Goal: Information Seeking & Learning: Learn about a topic

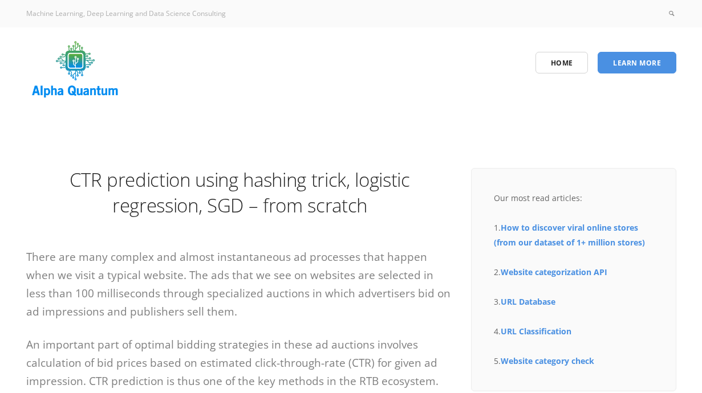
scroll to position [155, 0]
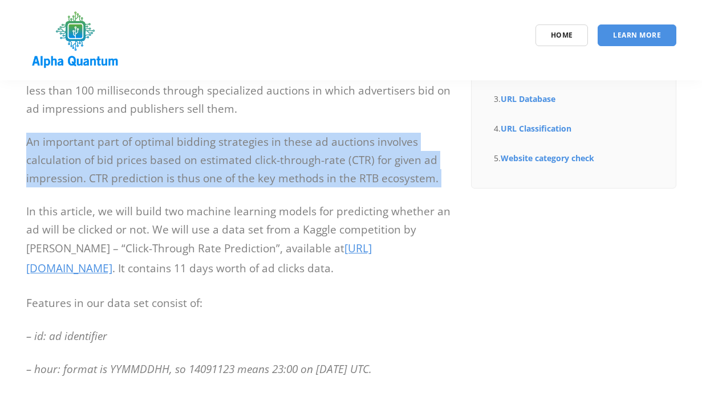
scroll to position [177, 0]
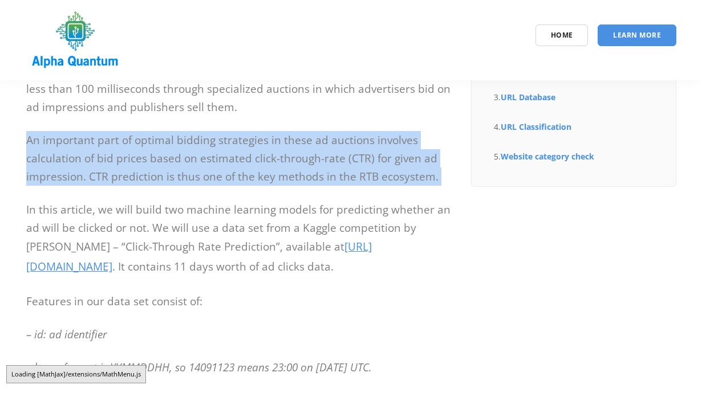
click at [222, 176] on p "An important part of optimal bidding strategies in these ad auctions involves c…" at bounding box center [240, 158] width 428 height 55
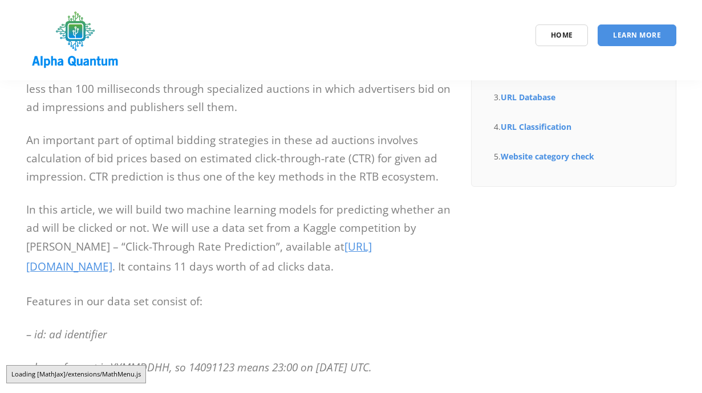
click at [222, 176] on p "An important part of optimal bidding strategies in these ad auctions involves c…" at bounding box center [240, 158] width 428 height 55
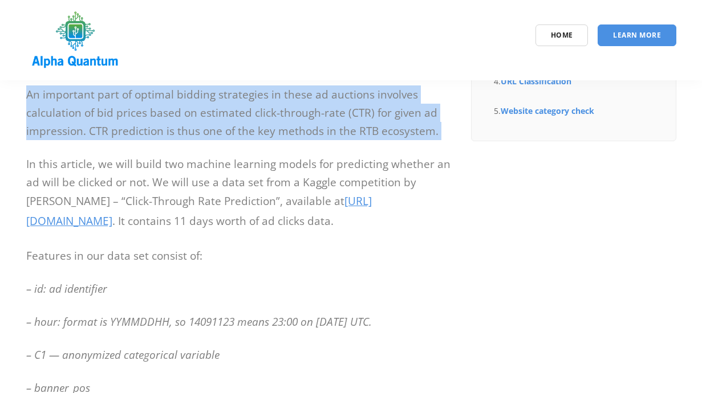
scroll to position [229, 0]
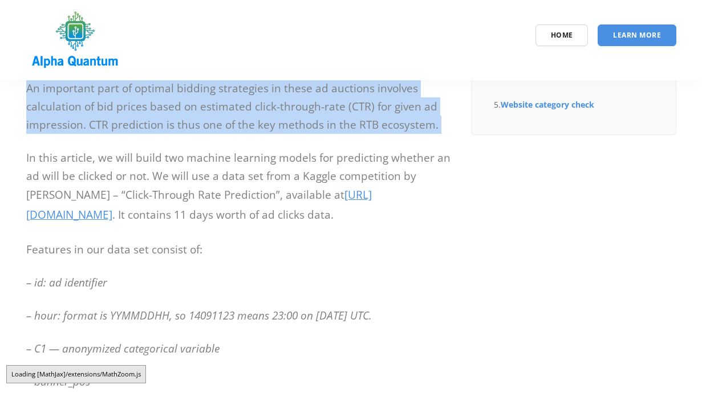
click at [222, 176] on p "In this article, we will build two machine learning models for predicting wheth…" at bounding box center [240, 187] width 428 height 77
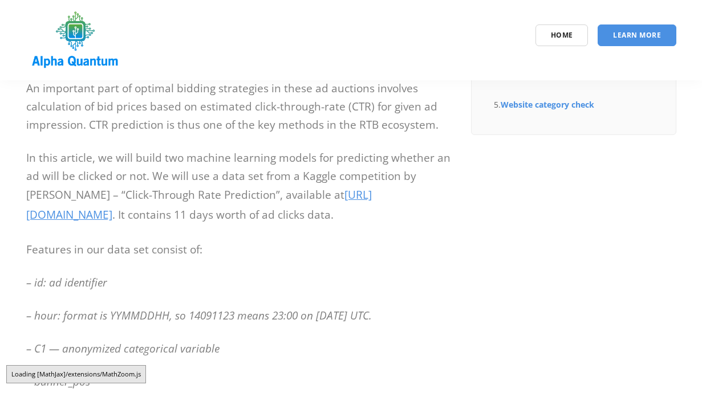
click at [222, 176] on p "In this article, we will build two machine learning models for predicting wheth…" at bounding box center [240, 187] width 428 height 77
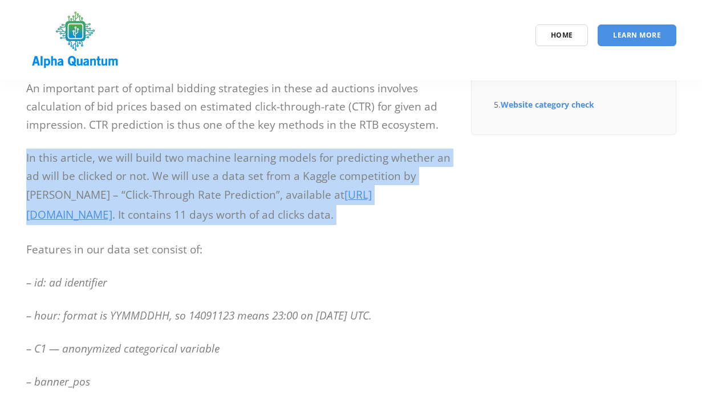
click at [227, 257] on p "Features in our data set consist of:" at bounding box center [240, 250] width 428 height 18
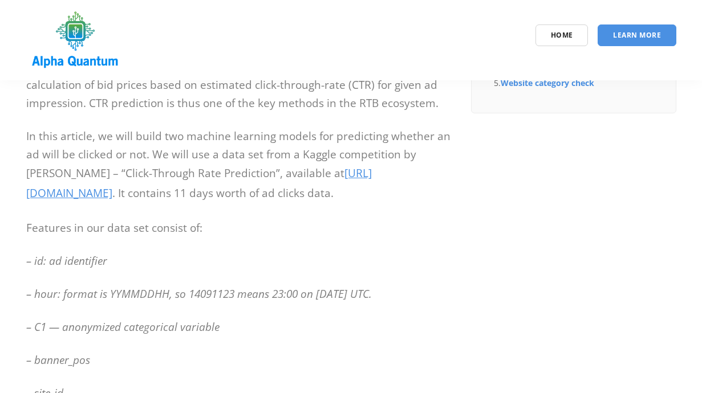
scroll to position [251, 0]
click at [138, 194] on p "In this article, we will build two machine learning models for predicting wheth…" at bounding box center [240, 165] width 428 height 77
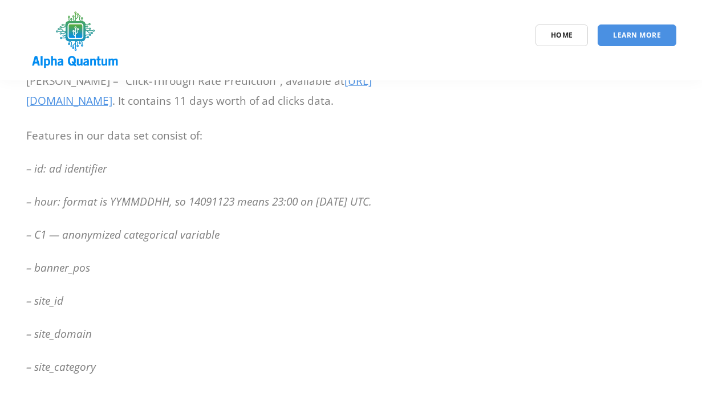
scroll to position [344, 0]
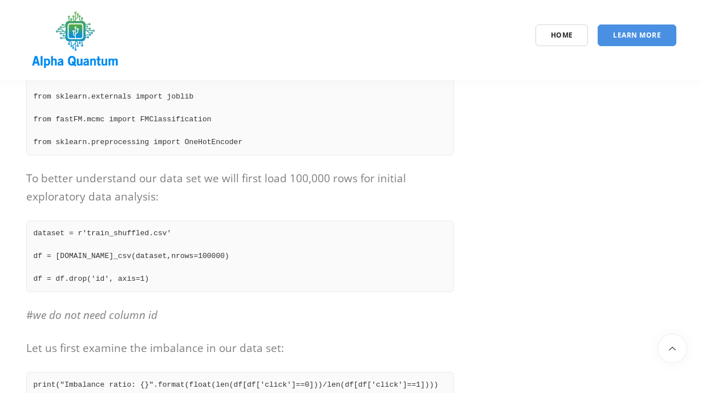
scroll to position [1279, 0]
click at [188, 288] on pre "dataset = r'train_shuffled.csv' df = [DOMAIN_NAME]_csv(dataset,nrows=100000) df…" at bounding box center [240, 256] width 428 height 72
click at [214, 282] on pre "dataset = r'train_shuffled.csv' df = [DOMAIN_NAME]_csv(dataset,nrows=100000) df…" at bounding box center [240, 256] width 428 height 72
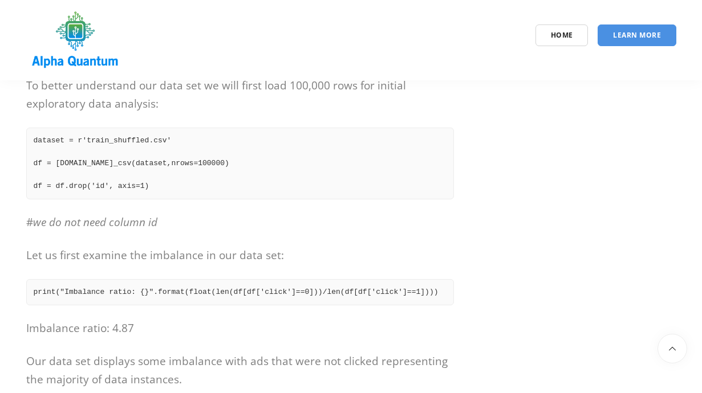
scroll to position [1372, 0]
click at [214, 282] on pre "print("Imbalance ratio: {}".format(float(len(df[df['click']==0]))/len(df[df['cl…" at bounding box center [240, 292] width 428 height 26
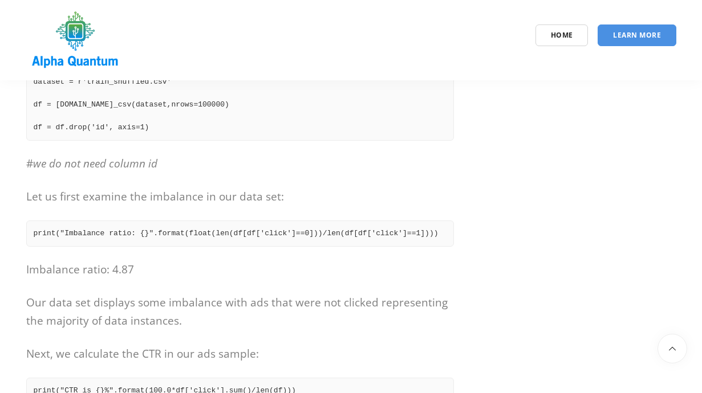
scroll to position [1435, 0]
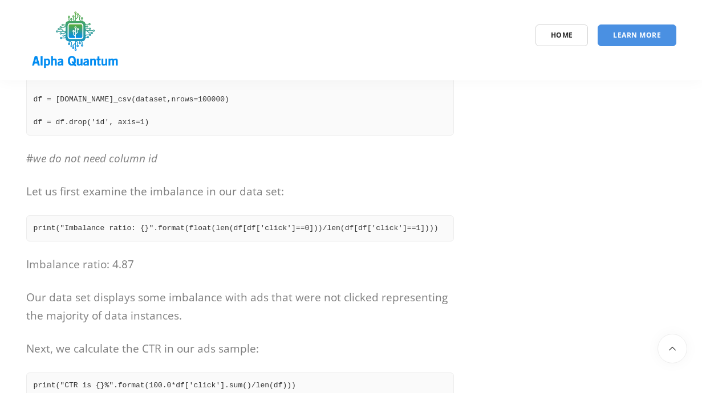
click at [196, 218] on pre "print("Imbalance ratio: {}".format(float(len(df[df['click']==0]))/len(df[df['cl…" at bounding box center [240, 228] width 428 height 26
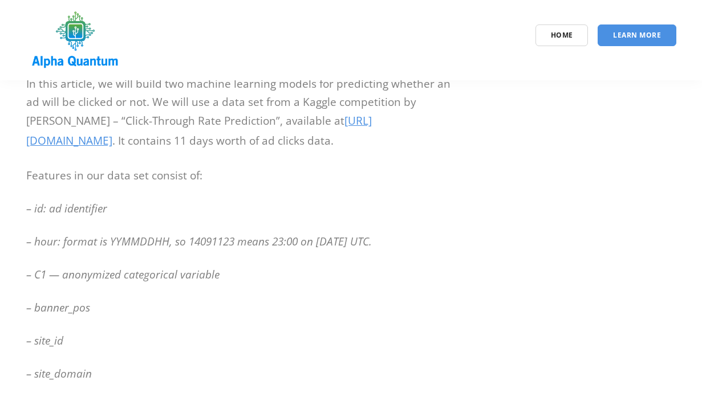
scroll to position [309, 0]
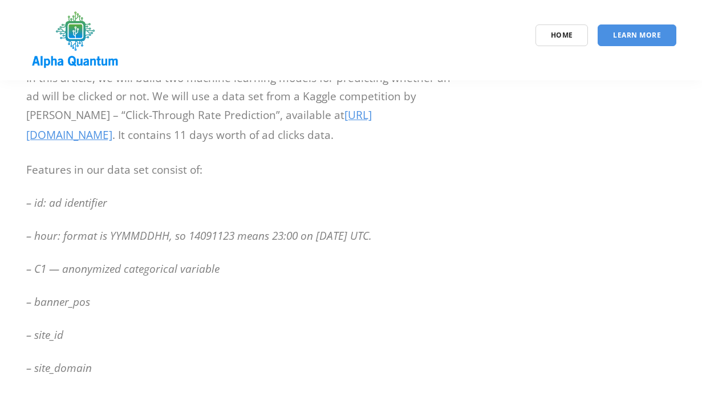
click at [196, 242] on em "– hour: format is YYMMDDHH, so 14091123 means 23:00 on [DATE] UTC." at bounding box center [198, 236] width 345 height 15
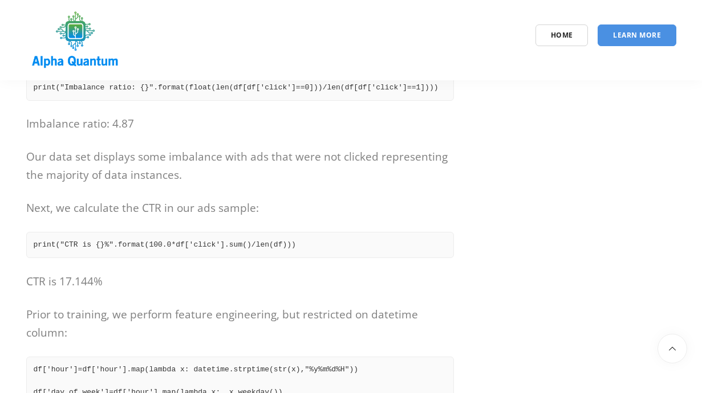
scroll to position [1581, 0]
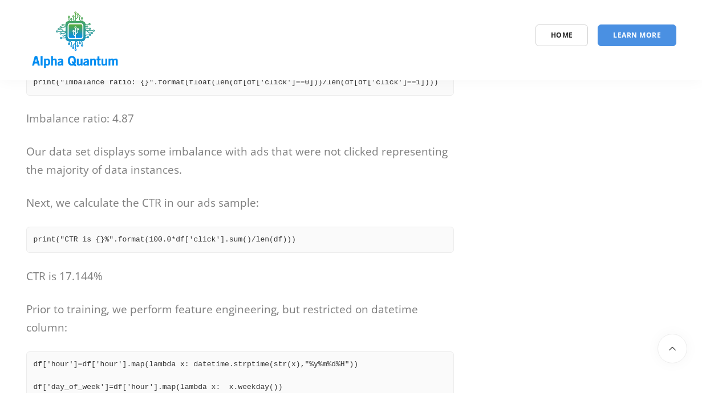
click at [196, 242] on pre "print("CTR is {}%".format(100.0*df['click'].sum()/len(df)))" at bounding box center [240, 240] width 428 height 26
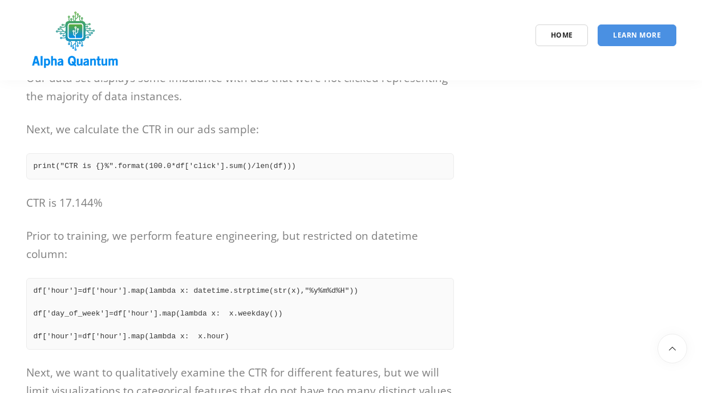
scroll to position [1659, 0]
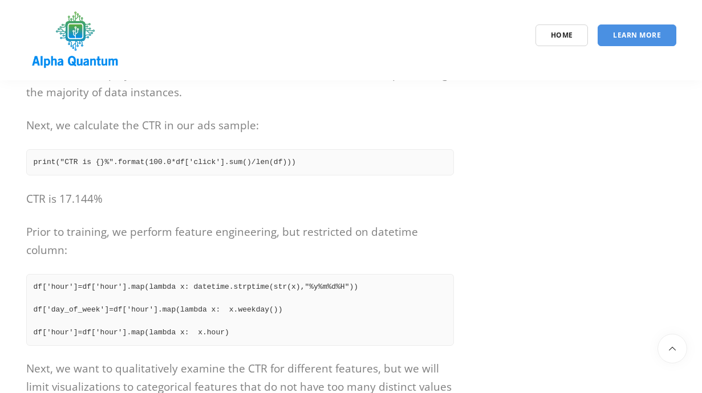
click at [180, 237] on p "Prior to training, we perform feature engineering, but restricted on datetime c…" at bounding box center [240, 241] width 428 height 36
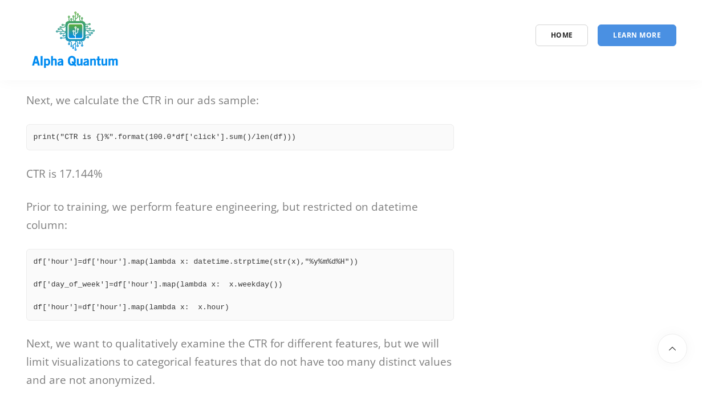
scroll to position [1693, 0]
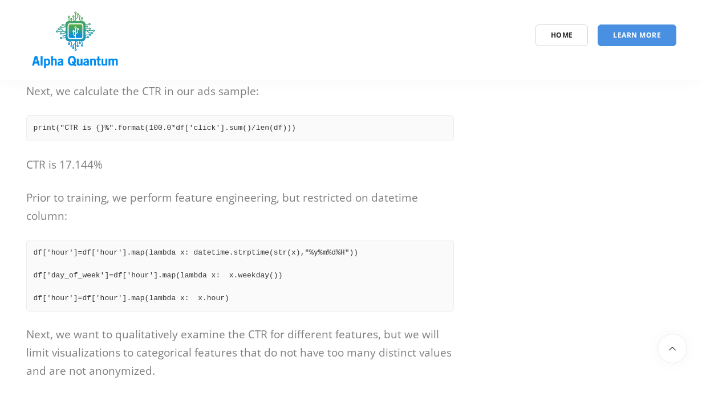
click at [190, 261] on pre "df['hour']=df['hour'].map(lambda x: datetime.strptime(str(x),"%y%m%d%H")) df['d…" at bounding box center [240, 276] width 428 height 72
click at [196, 282] on pre "df['hour']=df['hour'].map(lambda x: datetime.strptime(str(x),"%y%m%d%H")) df['d…" at bounding box center [240, 276] width 428 height 72
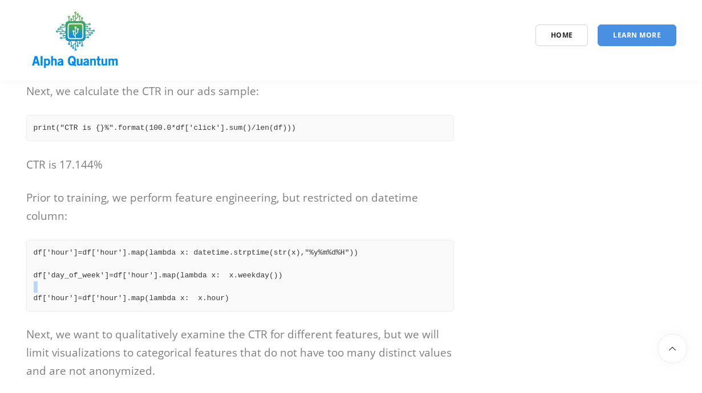
click at [196, 282] on pre "df['hour']=df['hour'].map(lambda x: datetime.strptime(str(x),"%y%m%d%H")) df['d…" at bounding box center [240, 276] width 428 height 72
click at [192, 270] on pre "df['hour']=df['hour'].map(lambda x: datetime.strptime(str(x),"%y%m%d%H")) df['d…" at bounding box center [240, 276] width 428 height 72
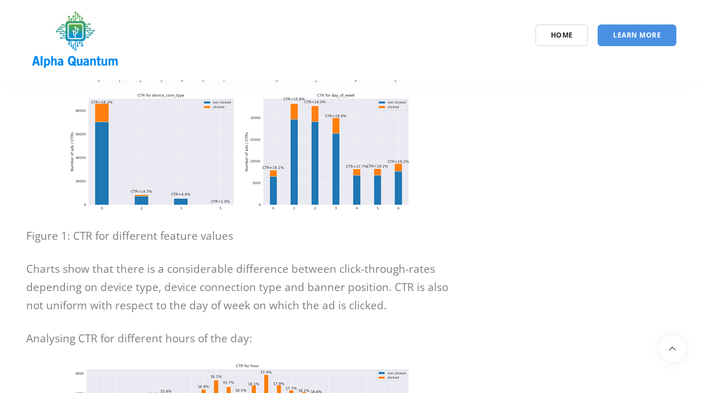
scroll to position [2876, 0]
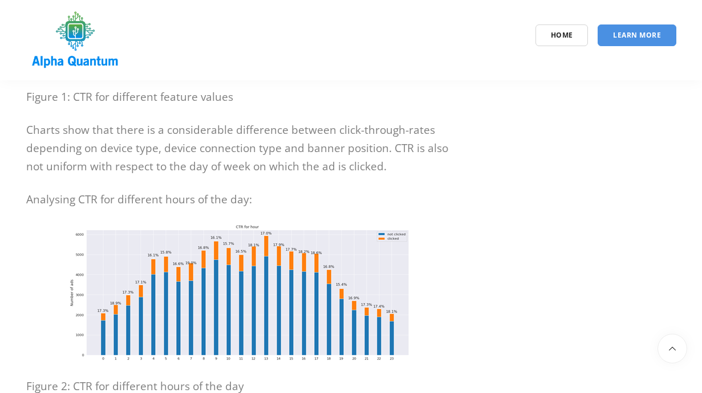
click at [215, 172] on p "Charts show that there is a considerable difference between click-through-rates…" at bounding box center [240, 148] width 428 height 55
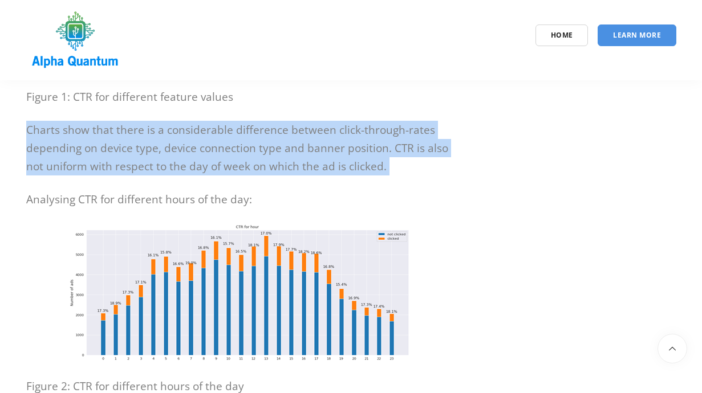
click at [219, 191] on p "Analysing CTR for different hours of the day:" at bounding box center [240, 199] width 428 height 18
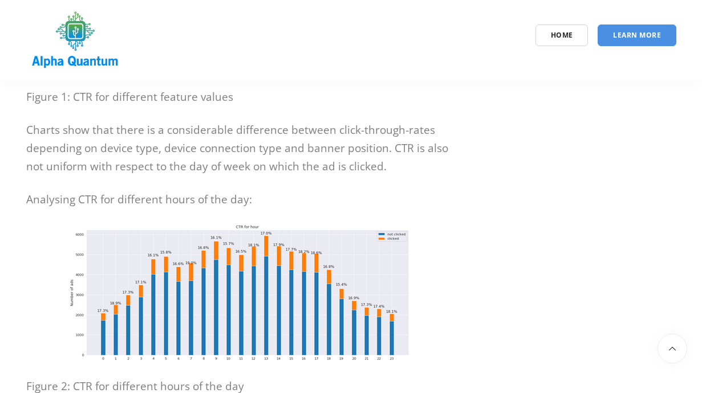
click at [219, 191] on p "Analysing CTR for different hours of the day:" at bounding box center [240, 199] width 428 height 18
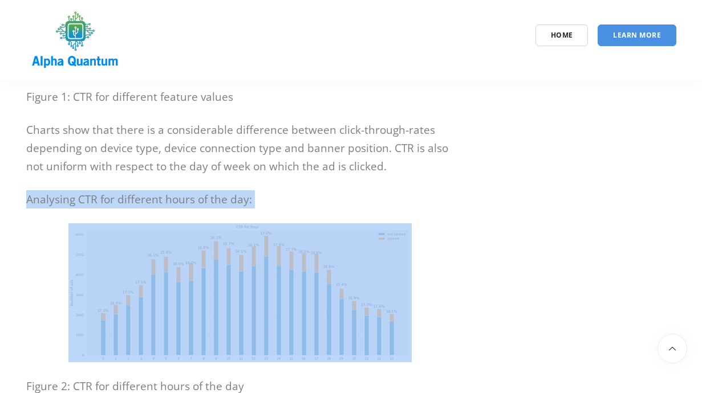
click at [223, 201] on p "Analysing CTR for different hours of the day:" at bounding box center [240, 199] width 428 height 18
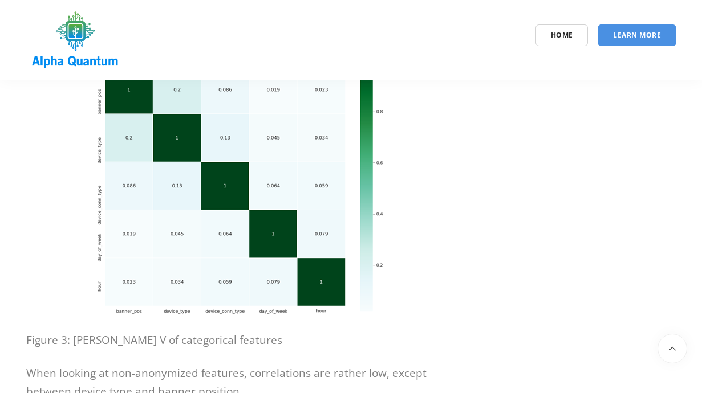
scroll to position [3931, 0]
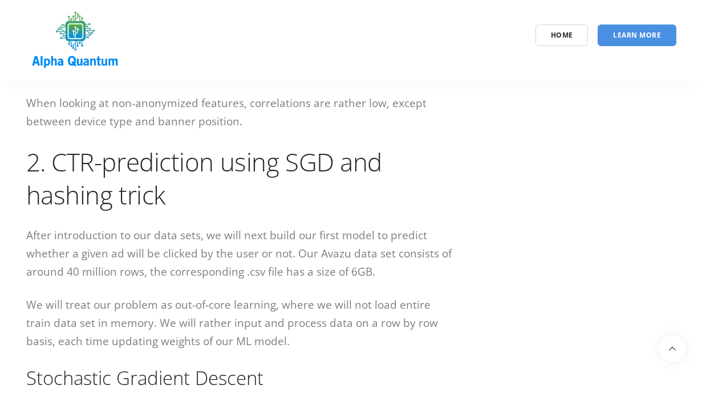
click at [223, 201] on h1 "2. CTR-prediction using SGD and hashing trick" at bounding box center [240, 178] width 428 height 66
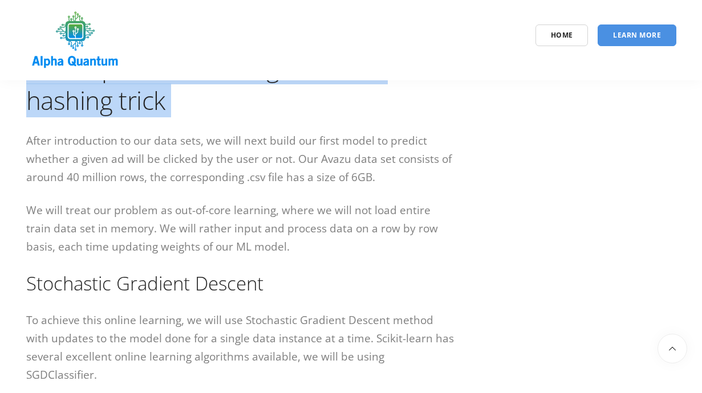
click at [223, 201] on p "We will treat our problem as out-of-core learning, where we will not load entir…" at bounding box center [240, 228] width 428 height 55
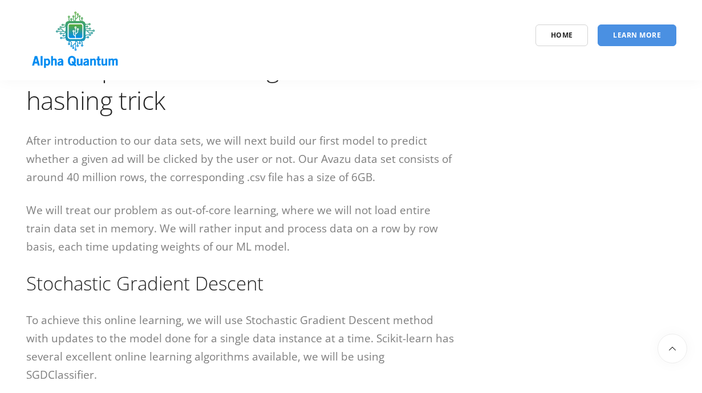
click at [223, 201] on p "We will treat our problem as out-of-core learning, where we will not load entir…" at bounding box center [240, 228] width 428 height 55
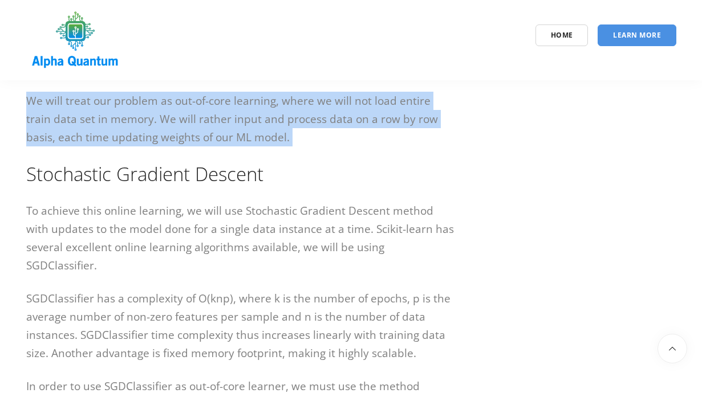
scroll to position [4155, 0]
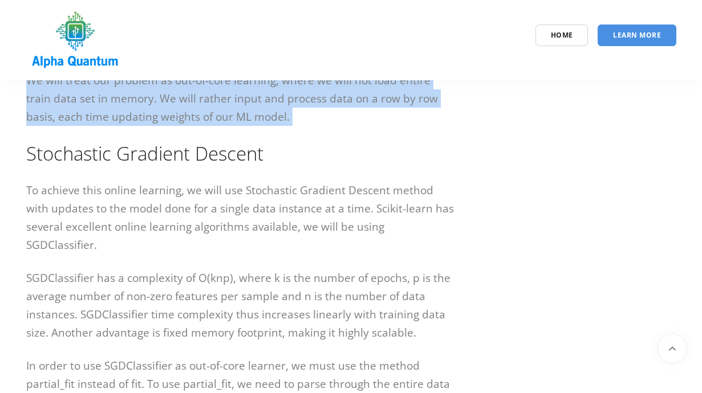
click at [223, 201] on p "To achieve this online learning, we will use Stochastic Gradient Descent method…" at bounding box center [240, 217] width 428 height 73
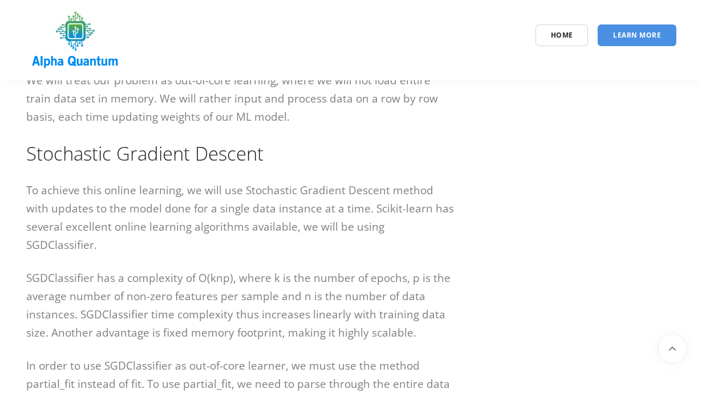
click at [223, 201] on p "To achieve this online learning, we will use Stochastic Gradient Descent method…" at bounding box center [240, 217] width 428 height 73
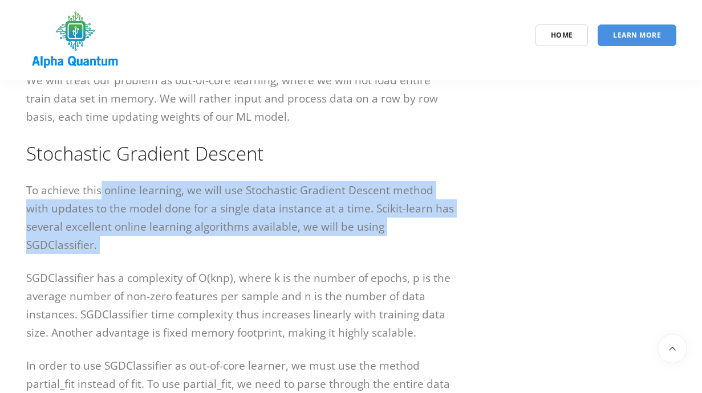
drag, startPoint x: 101, startPoint y: 194, endPoint x: 227, endPoint y: 245, distance: 135.3
click at [226, 243] on div "There are many complex and almost instantaneous ad processes that happen when w…" at bounding box center [240, 118] width 428 height 8106
click at [227, 245] on div "There are many complex and almost instantaneous ad processes that happen when w…" at bounding box center [240, 118] width 428 height 8106
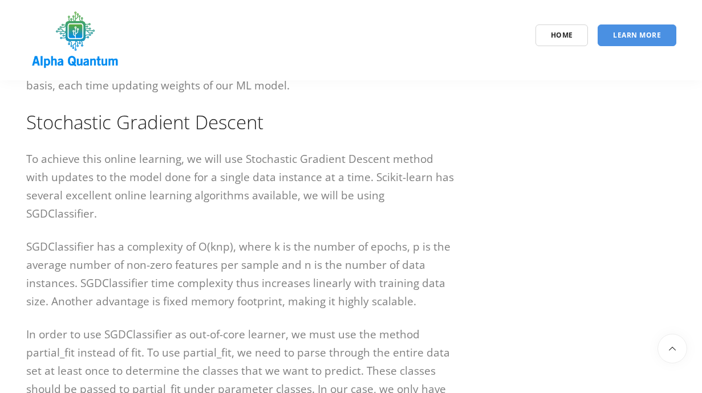
scroll to position [4190, 0]
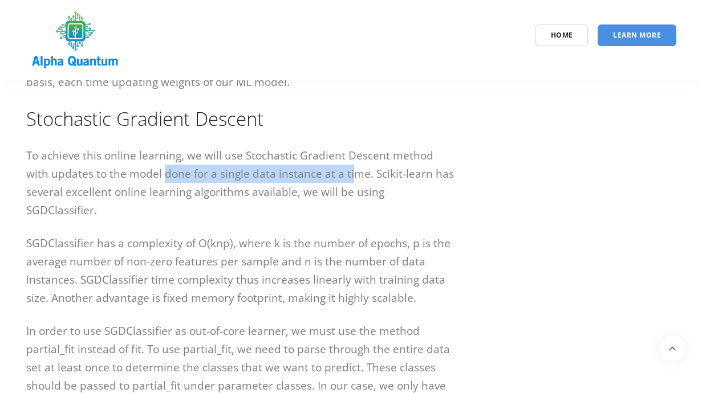
drag, startPoint x: 136, startPoint y: 172, endPoint x: 324, endPoint y: 176, distance: 188.2
click at [324, 176] on p "To achieve this online learning, we will use Stochastic Gradient Descent method…" at bounding box center [240, 182] width 428 height 73
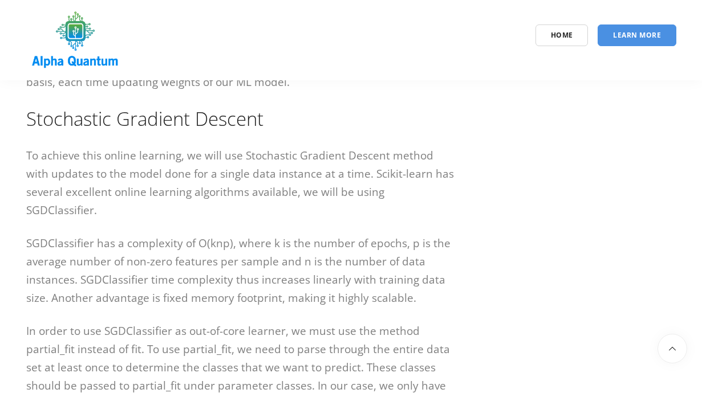
click at [324, 176] on p "To achieve this online learning, we will use Stochastic Gradient Descent method…" at bounding box center [240, 182] width 428 height 73
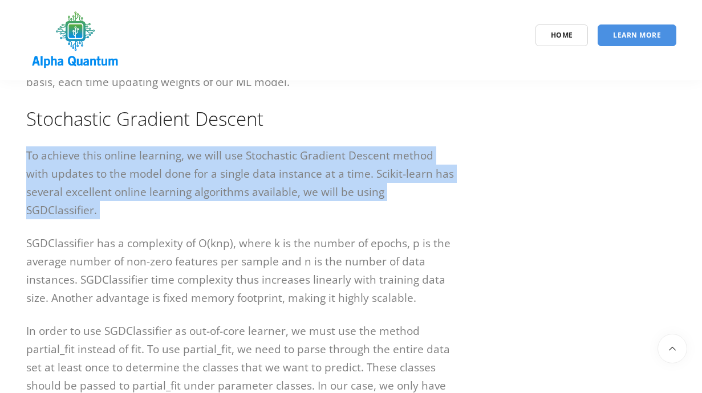
click at [124, 191] on p "To achieve this online learning, we will use Stochastic Gradient Descent method…" at bounding box center [240, 182] width 428 height 73
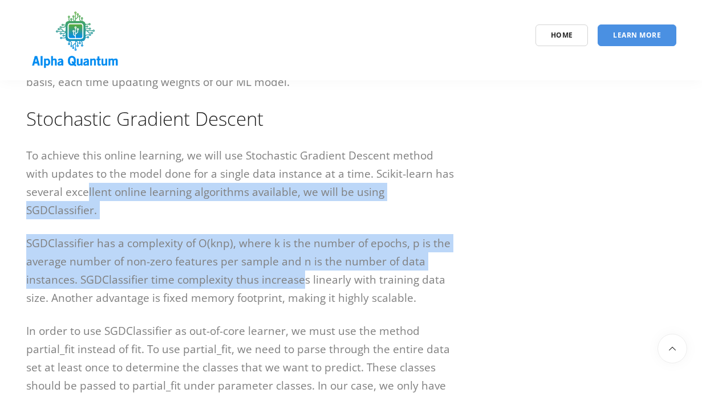
drag, startPoint x: 96, startPoint y: 192, endPoint x: 302, endPoint y: 255, distance: 215.5
click at [302, 255] on div "There are many complex and almost instantaneous ad processes that happen when w…" at bounding box center [240, 83] width 428 height 8106
click at [302, 255] on p "SGDClassifier has a complexity of O(knp), where k is the number of epochs, p is…" at bounding box center [240, 270] width 428 height 73
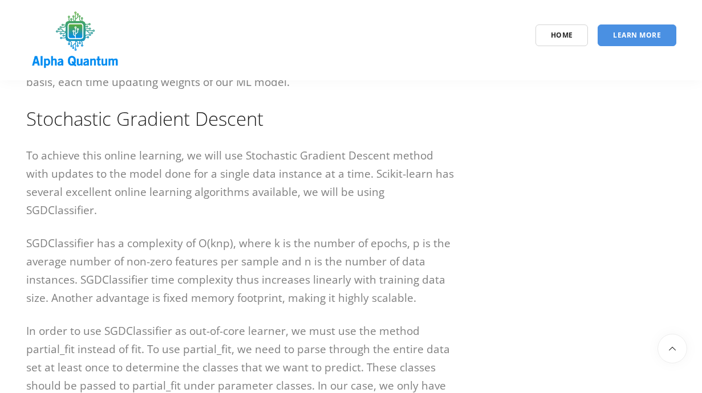
click at [302, 255] on p "SGDClassifier has a complexity of O(knp), where k is the number of epochs, p is…" at bounding box center [240, 270] width 428 height 73
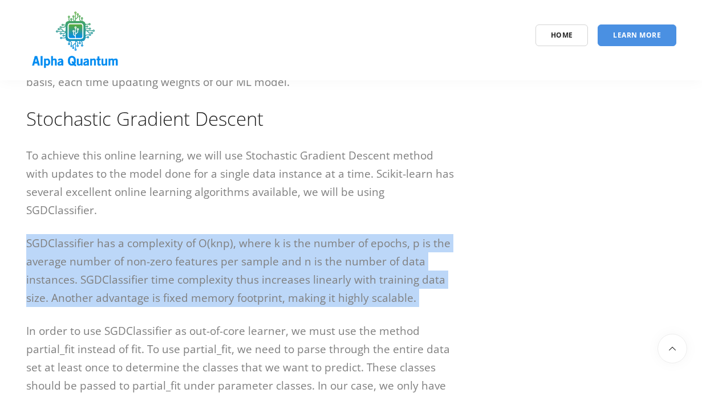
click at [158, 234] on p "SGDClassifier has a complexity of O(knp), where k is the number of epochs, p is…" at bounding box center [240, 270] width 428 height 73
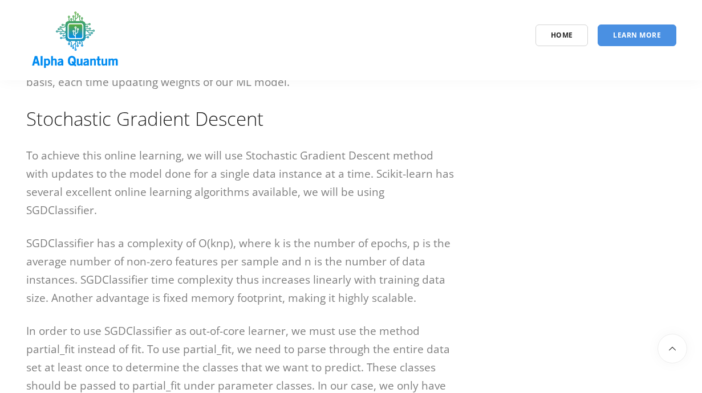
click at [158, 234] on p "SGDClassifier has a complexity of O(knp), where k is the number of epochs, p is…" at bounding box center [240, 270] width 428 height 73
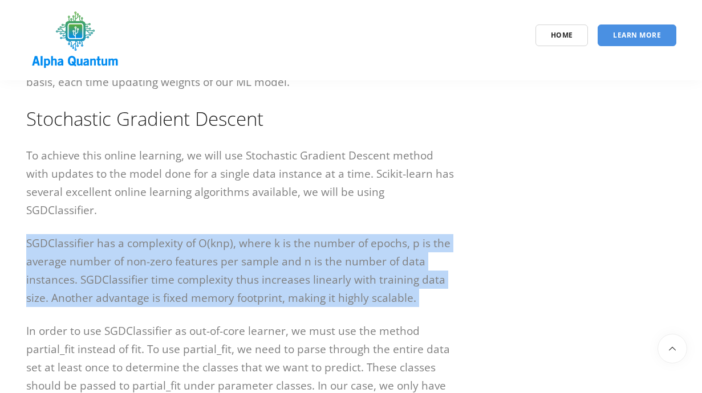
click at [160, 241] on p "SGDClassifier has a complexity of O(knp), where k is the number of epochs, p is…" at bounding box center [240, 270] width 428 height 73
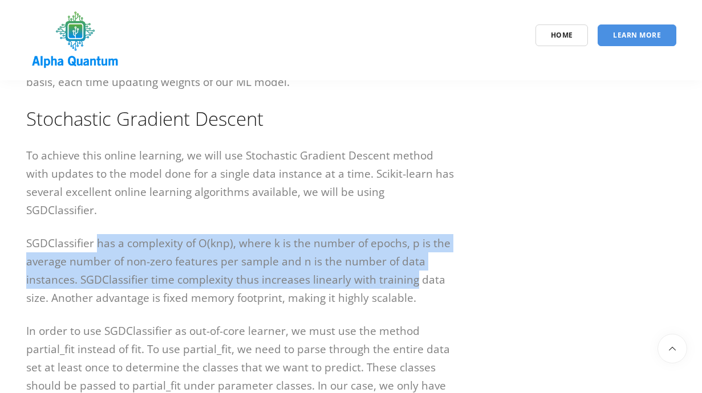
drag, startPoint x: 98, startPoint y: 225, endPoint x: 408, endPoint y: 274, distance: 313.4
click at [408, 274] on p "SGDClassifier has a complexity of O(knp), where k is the number of epochs, p is…" at bounding box center [240, 270] width 428 height 73
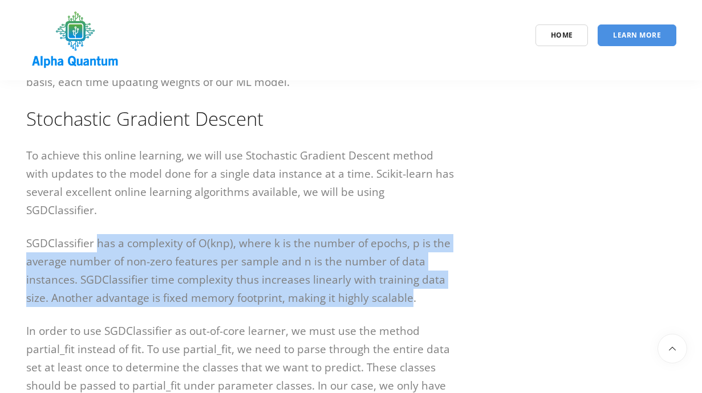
click at [408, 274] on p "SGDClassifier has a complexity of O(knp), where k is the number of epochs, p is…" at bounding box center [240, 270] width 428 height 73
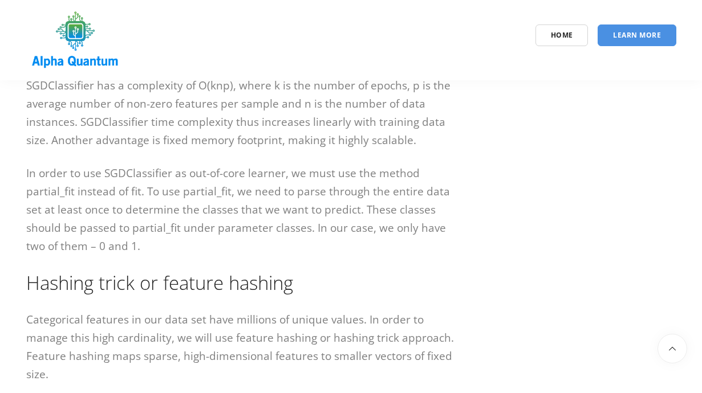
scroll to position [4363, 0]
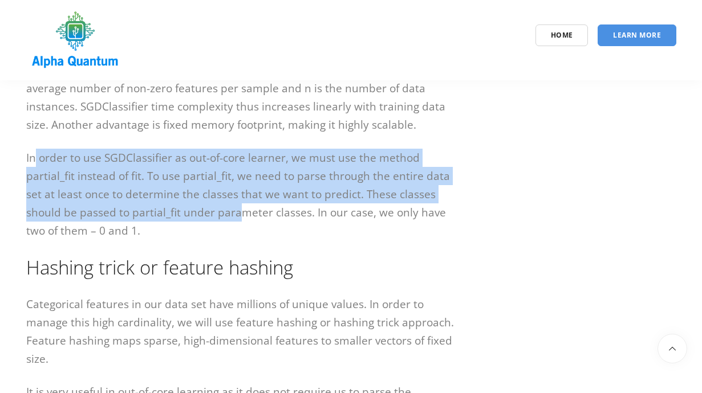
drag, startPoint x: 34, startPoint y: 142, endPoint x: 242, endPoint y: 194, distance: 214.4
click at [242, 193] on p "In order to use SGDClassifier as out-of-core learner, we must use the method pa…" at bounding box center [240, 194] width 428 height 91
click at [242, 194] on p "In order to use SGDClassifier as out-of-core learner, we must use the method pa…" at bounding box center [240, 194] width 428 height 91
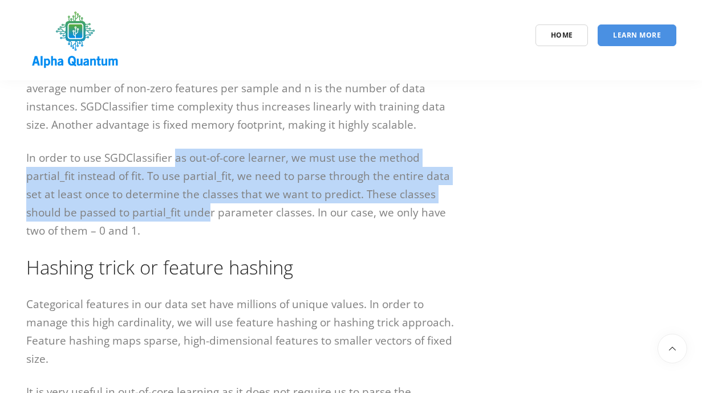
drag, startPoint x: 172, startPoint y: 136, endPoint x: 207, endPoint y: 193, distance: 67.4
click at [207, 192] on p "In order to use SGDClassifier as out-of-core learner, we must use the method pa…" at bounding box center [240, 194] width 428 height 91
click at [207, 193] on p "In order to use SGDClassifier as out-of-core learner, we must use the method pa…" at bounding box center [240, 194] width 428 height 91
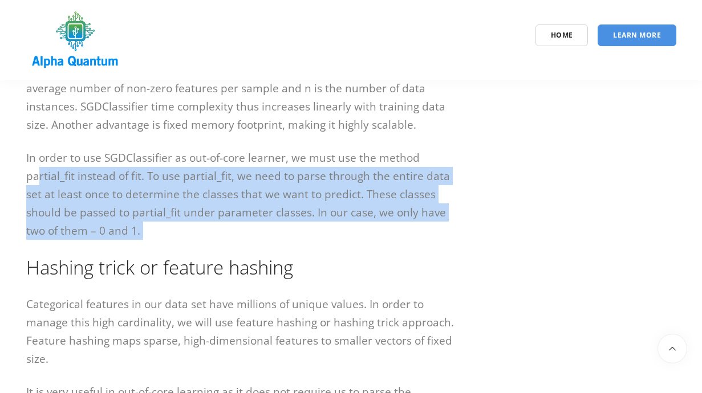
drag, startPoint x: 37, startPoint y: 158, endPoint x: 291, endPoint y: 236, distance: 266.0
click at [291, 255] on h2 "Hashing trick or feature hashing" at bounding box center [240, 268] width 428 height 26
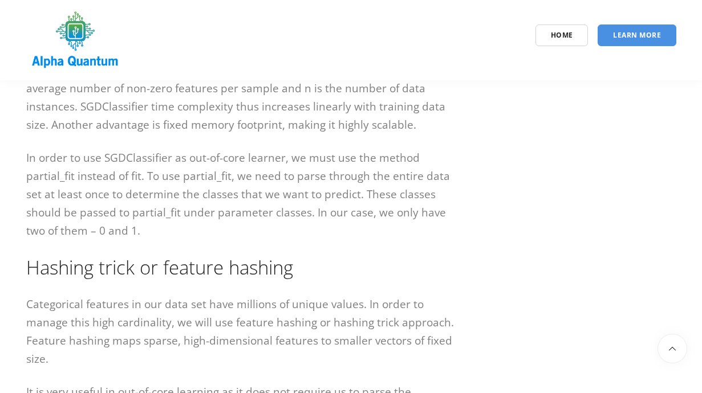
click at [277, 261] on h2 "Hashing trick or feature hashing" at bounding box center [240, 268] width 428 height 26
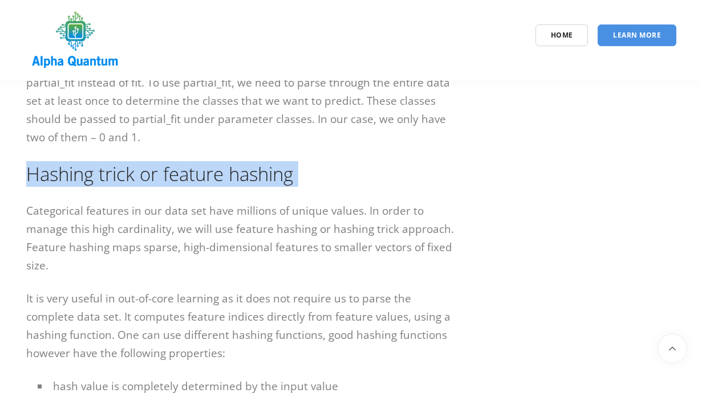
scroll to position [4458, 0]
click at [197, 204] on p "Categorical features in our data set have millions of unique values. In order t…" at bounding box center [240, 237] width 428 height 73
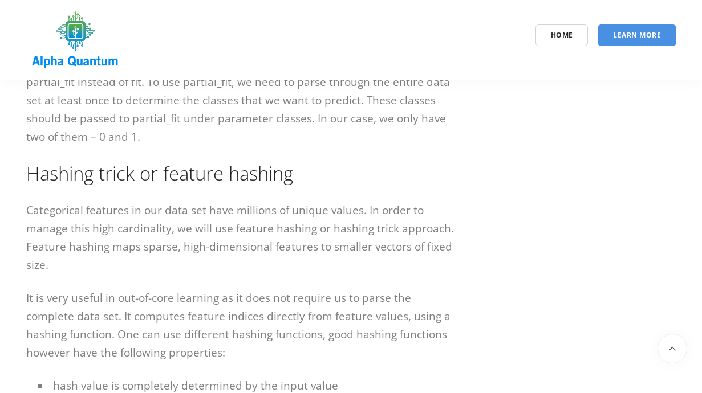
click at [197, 204] on p "Categorical features in our data set have millions of unique values. In order t…" at bounding box center [240, 237] width 428 height 73
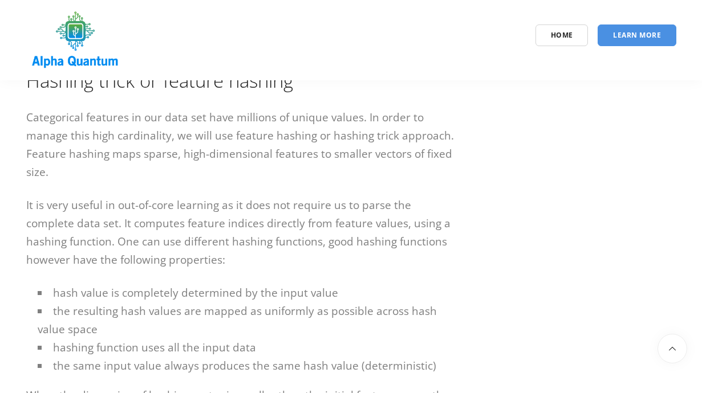
scroll to position [4546, 0]
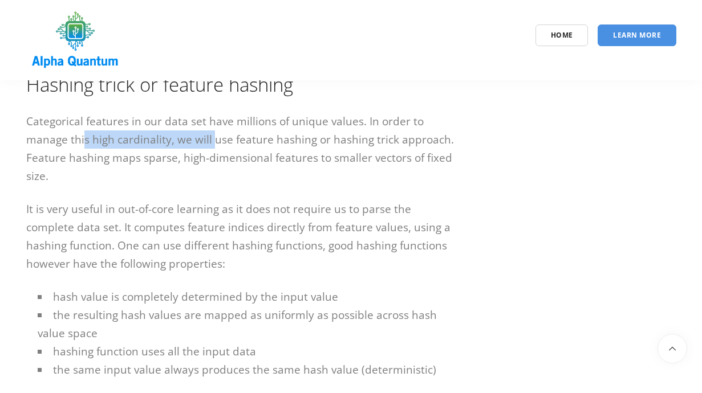
drag, startPoint x: 83, startPoint y: 121, endPoint x: 211, endPoint y: 121, distance: 128.3
click at [211, 121] on p "Categorical features in our data set have millions of unique values. In order t…" at bounding box center [240, 148] width 428 height 73
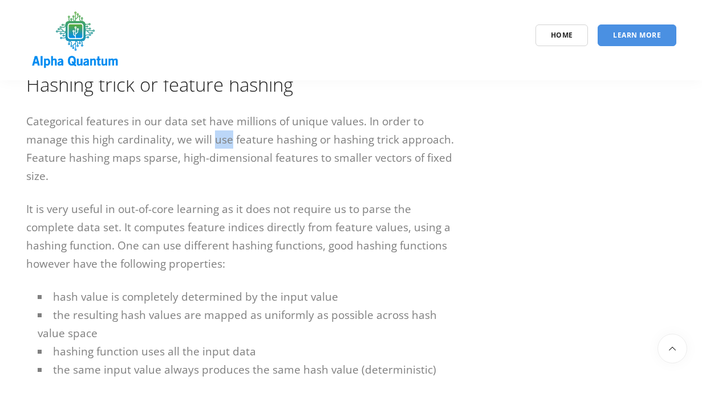
click at [93, 140] on p "Categorical features in our data set have millions of unique values. In order t…" at bounding box center [240, 148] width 428 height 73
click at [84, 156] on p "Categorical features in our data set have millions of unique values. In order t…" at bounding box center [240, 148] width 428 height 73
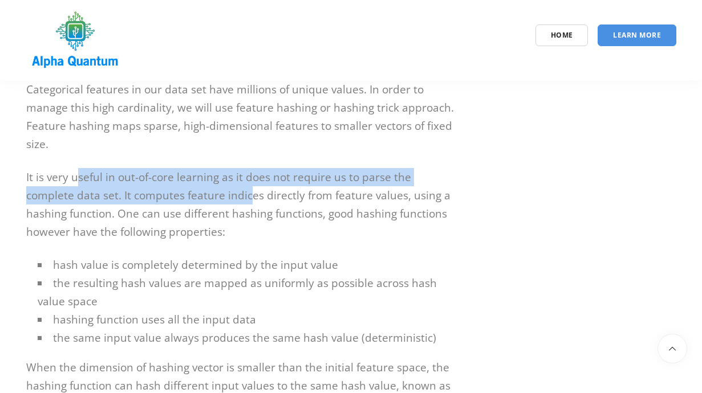
drag, startPoint x: 76, startPoint y: 156, endPoint x: 246, endPoint y: 182, distance: 171.8
click at [246, 182] on p "It is very useful in out-of-core learning as it does not require us to parse th…" at bounding box center [240, 204] width 428 height 73
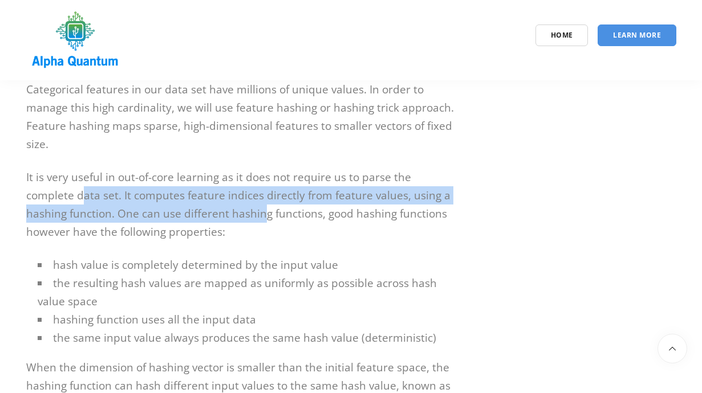
drag, startPoint x: 86, startPoint y: 176, endPoint x: 262, endPoint y: 204, distance: 179.0
click at [262, 203] on p "It is very useful in out-of-core learning as it does not require us to parse th…" at bounding box center [240, 204] width 428 height 73
click at [262, 204] on p "It is very useful in out-of-core learning as it does not require us to parse th…" at bounding box center [240, 204] width 428 height 73
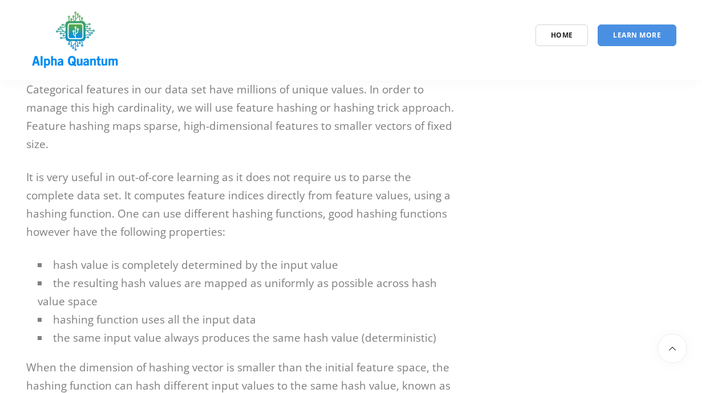
click at [262, 204] on p "It is very useful in out-of-core learning as it does not require us to parse th…" at bounding box center [240, 204] width 428 height 73
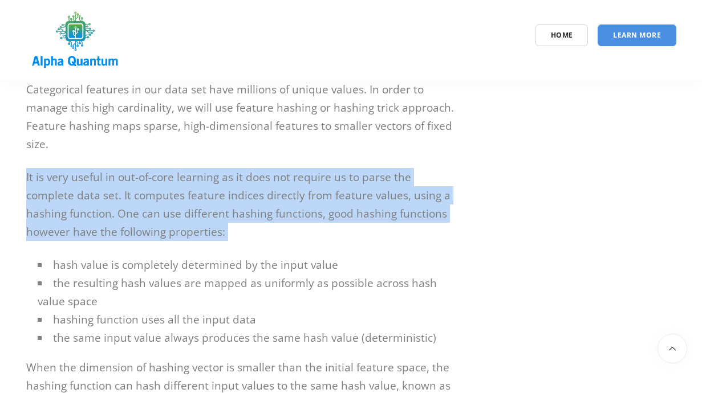
click at [262, 204] on p "It is very useful in out-of-core learning as it does not require us to parse th…" at bounding box center [240, 204] width 428 height 73
click at [250, 213] on p "It is very useful in out-of-core learning as it does not require us to parse th…" at bounding box center [240, 204] width 428 height 73
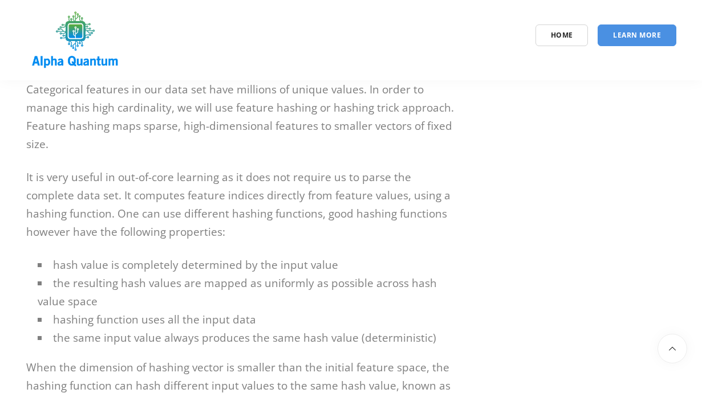
scroll to position [4606, 0]
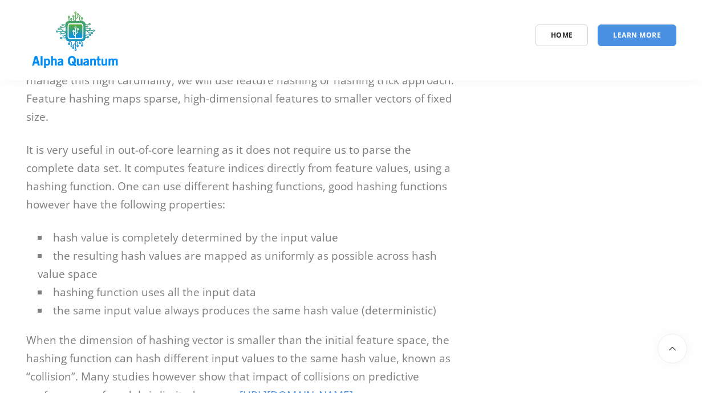
click at [250, 229] on li "hash value is completely determined by the input value" at bounding box center [246, 238] width 416 height 18
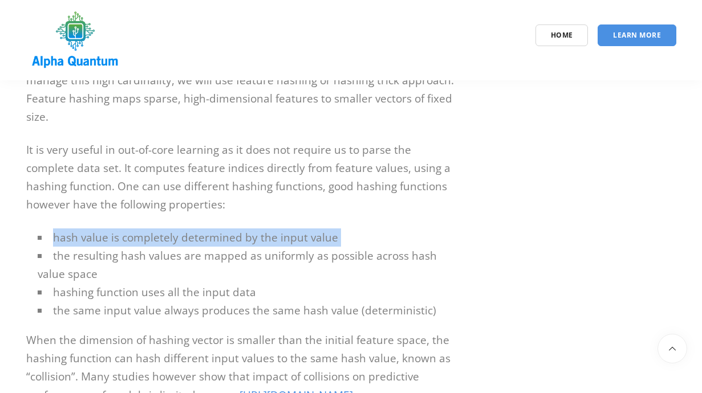
click at [251, 247] on li "the resulting hash values are mapped as uniformly as possible across hash value…" at bounding box center [246, 265] width 416 height 36
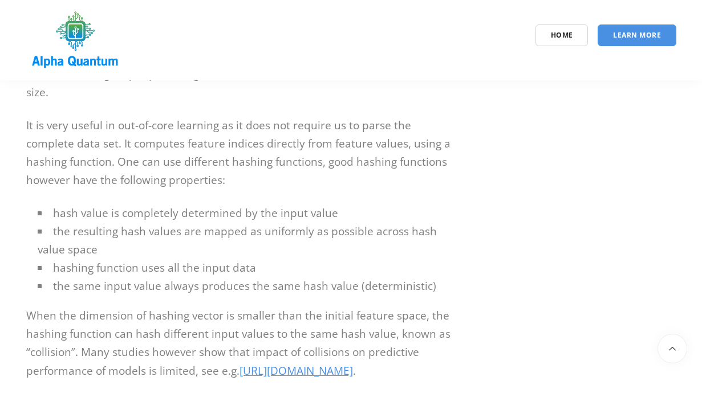
scroll to position [4631, 0]
click at [246, 221] on li "the resulting hash values are mapped as uniformly as possible across hash value…" at bounding box center [246, 239] width 416 height 36
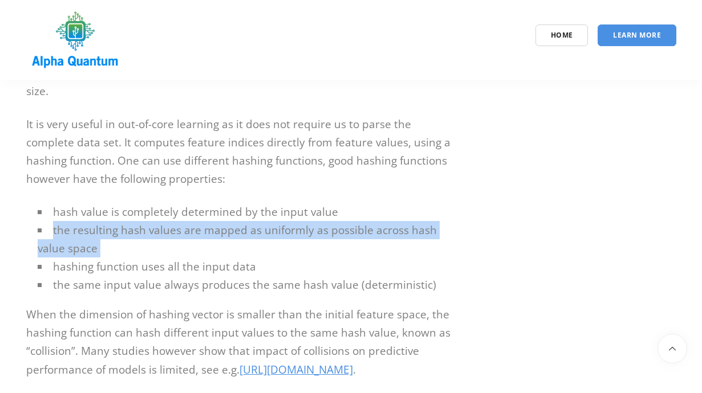
click at [260, 258] on li "hashing function uses all the input data" at bounding box center [246, 267] width 416 height 18
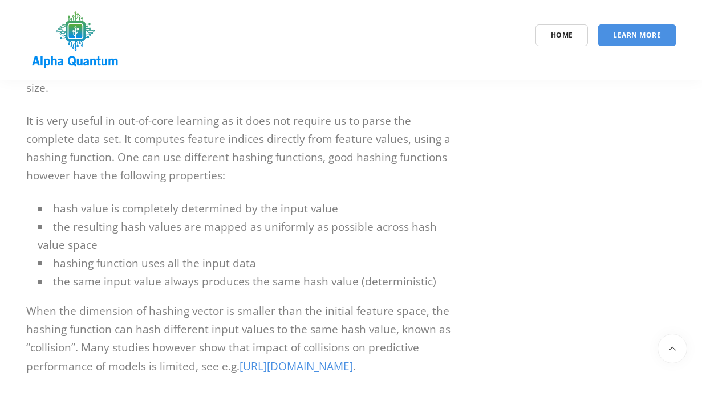
scroll to position [4635, 0]
click at [260, 254] on li "hashing function uses all the input data" at bounding box center [246, 263] width 416 height 18
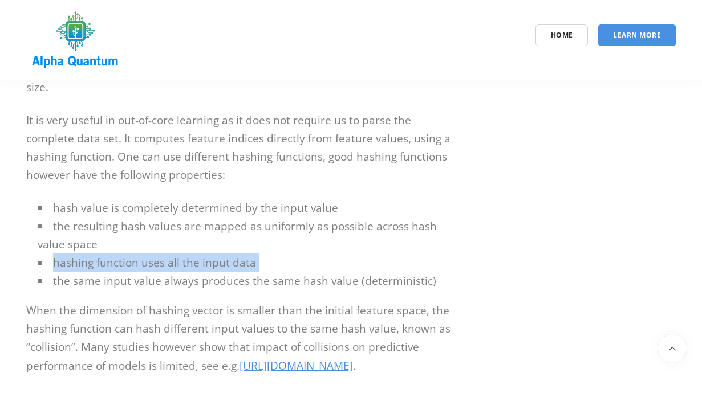
click at [260, 254] on li "hashing function uses all the input data" at bounding box center [246, 263] width 416 height 18
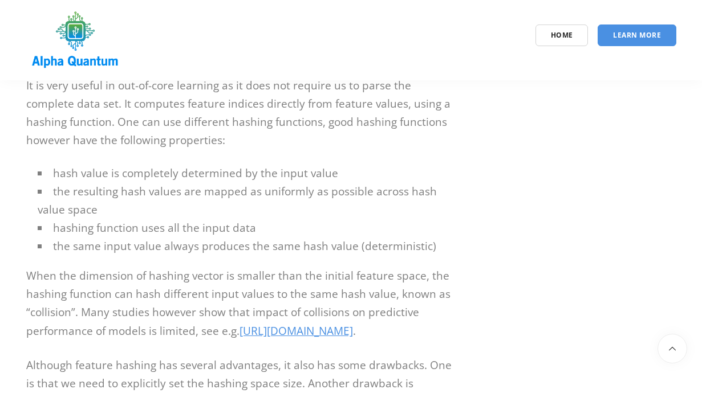
scroll to position [4680, 0]
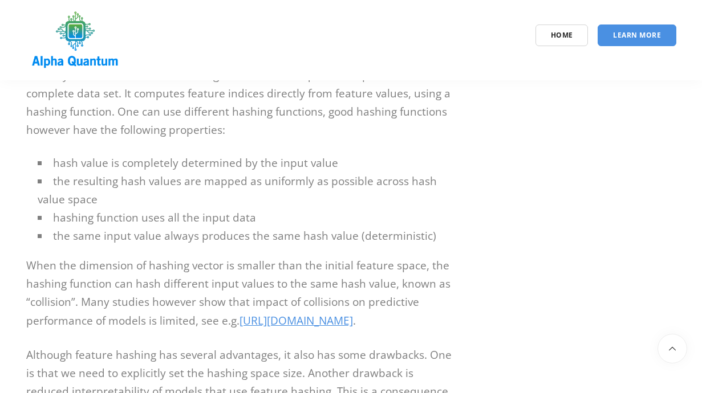
click at [250, 227] on li "the same input value always produces the same hash value (deterministic)" at bounding box center [246, 236] width 416 height 18
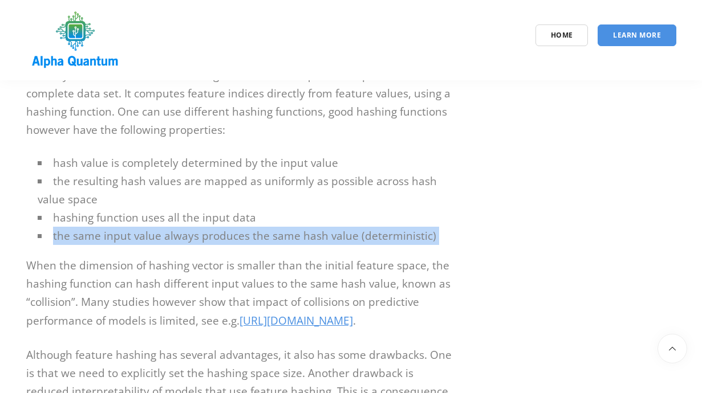
click at [249, 257] on p "When the dimension of hashing vector is smaller than the initial feature space,…" at bounding box center [240, 294] width 428 height 75
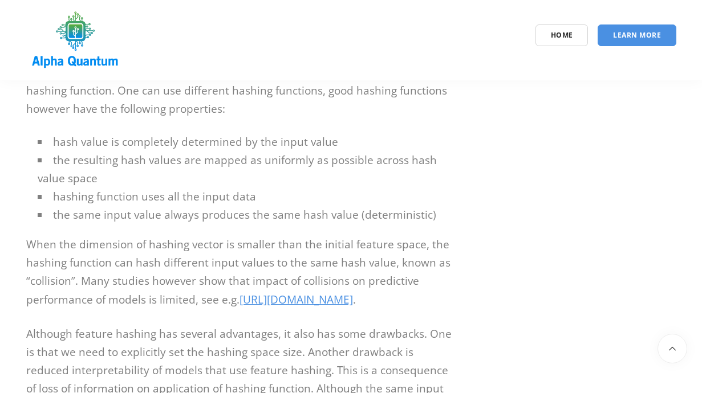
scroll to position [4704, 0]
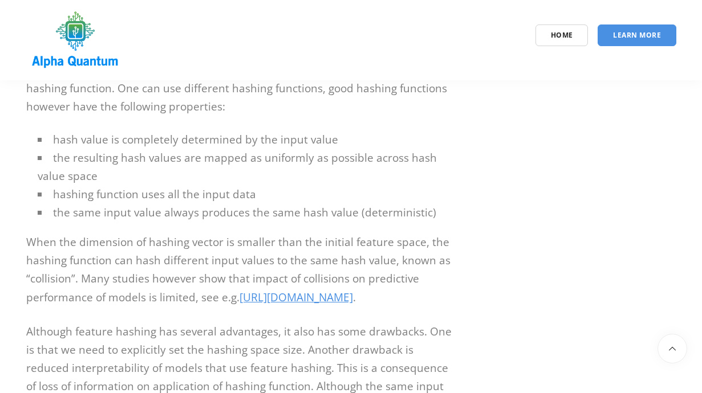
click at [249, 243] on p "When the dimension of hashing vector is smaller than the initial feature space,…" at bounding box center [240, 270] width 428 height 75
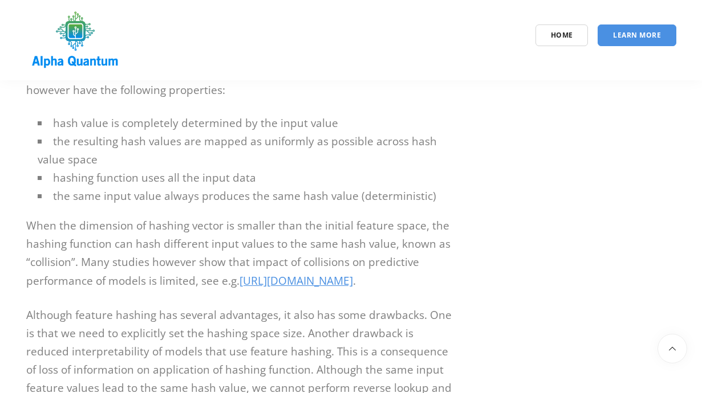
scroll to position [4722, 0]
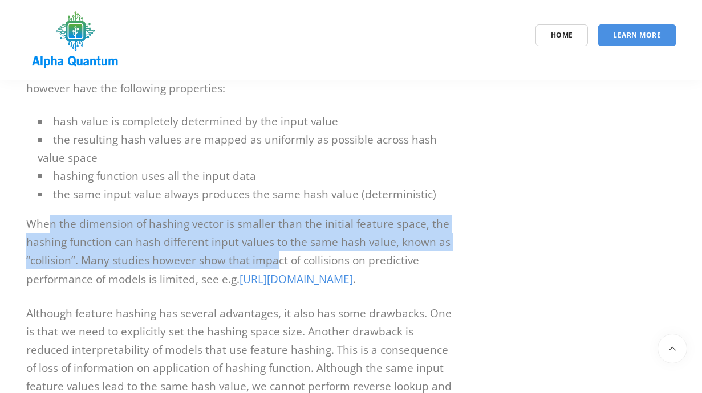
drag, startPoint x: 51, startPoint y: 206, endPoint x: 273, endPoint y: 240, distance: 224.9
click at [272, 237] on p "When the dimension of hashing vector is smaller than the initial feature space,…" at bounding box center [240, 252] width 428 height 75
click at [273, 240] on p "When the dimension of hashing vector is smaller than the initial feature space,…" at bounding box center [240, 252] width 428 height 75
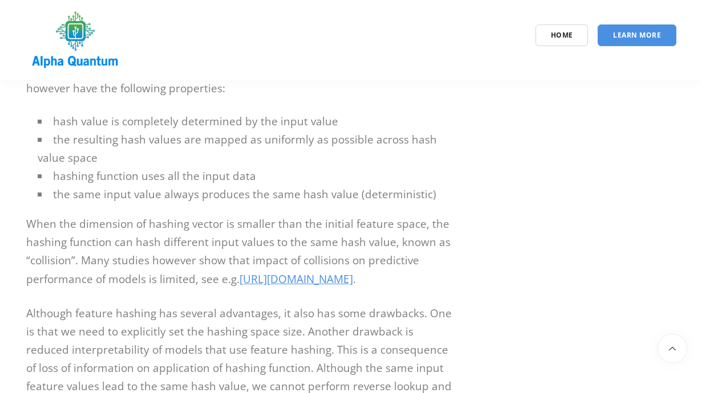
click at [273, 240] on p "When the dimension of hashing vector is smaller than the initial feature space,…" at bounding box center [240, 252] width 428 height 75
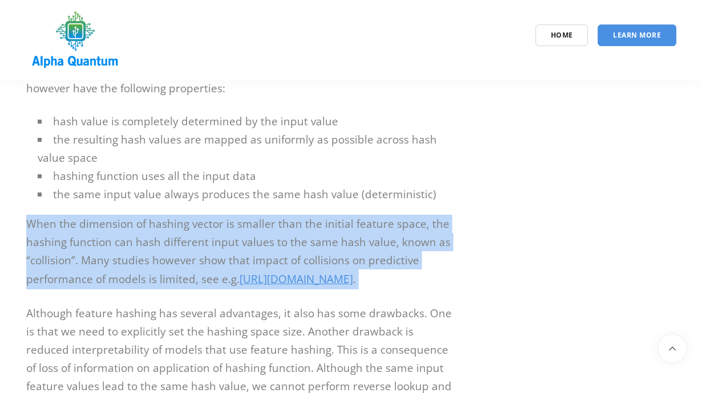
click at [205, 222] on p "When the dimension of hashing vector is smaller than the initial feature space,…" at bounding box center [240, 252] width 428 height 75
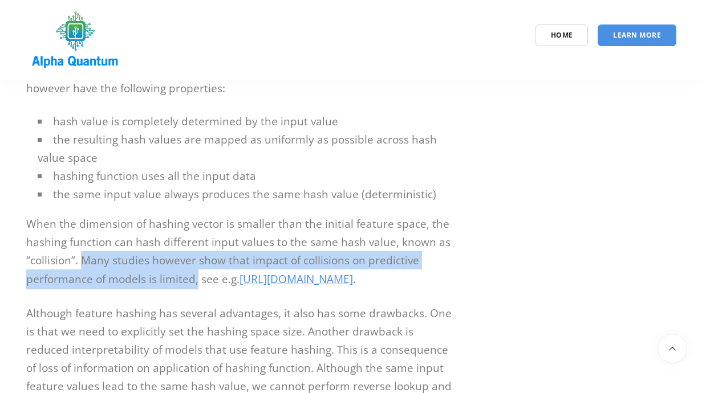
drag, startPoint x: 79, startPoint y: 243, endPoint x: 196, endPoint y: 254, distance: 117.9
click at [196, 254] on p "When the dimension of hashing vector is smaller than the initial feature space,…" at bounding box center [240, 252] width 428 height 75
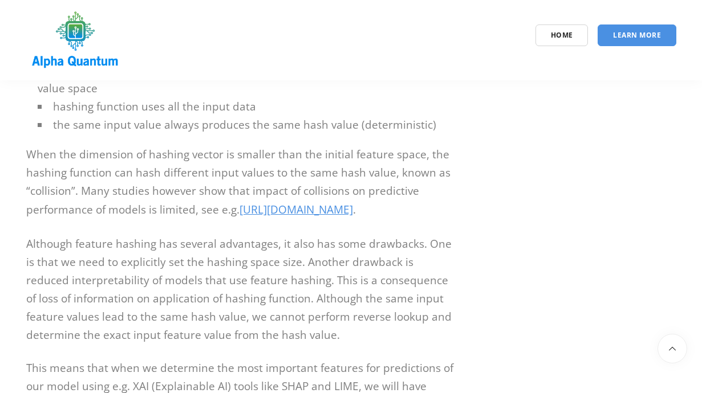
scroll to position [4803, 0]
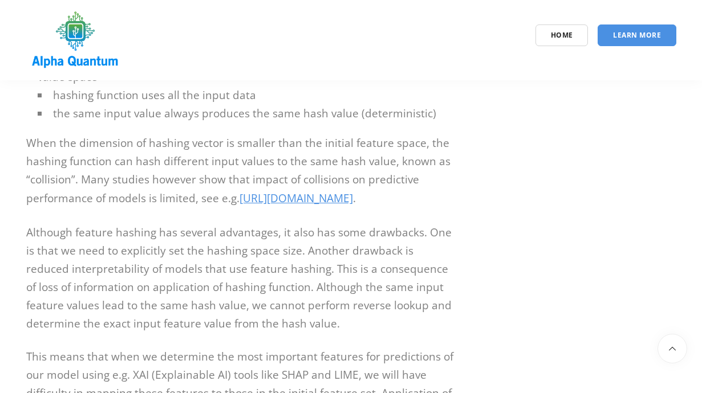
click at [144, 225] on p "Although feature hashing has several advantages, it also has some drawbacks. On…" at bounding box center [240, 277] width 428 height 109
click at [70, 223] on p "Although feature hashing has several advantages, it also has some drawbacks. On…" at bounding box center [240, 277] width 428 height 109
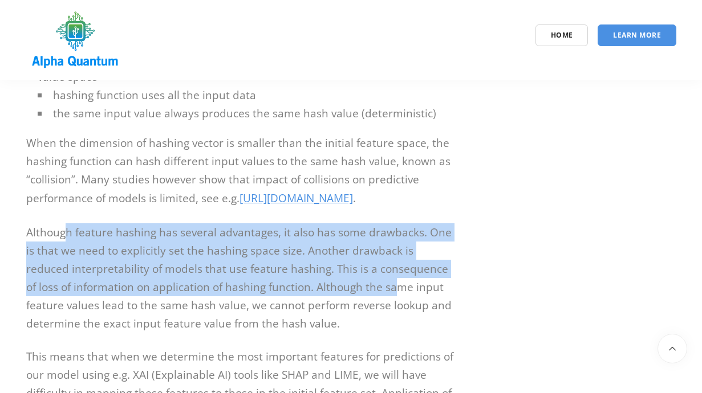
drag, startPoint x: 64, startPoint y: 211, endPoint x: 352, endPoint y: 272, distance: 294.4
click at [349, 269] on p "Although feature hashing has several advantages, it also has some drawbacks. On…" at bounding box center [240, 277] width 428 height 109
click at [352, 272] on p "Although feature hashing has several advantages, it also has some drawbacks. On…" at bounding box center [240, 277] width 428 height 109
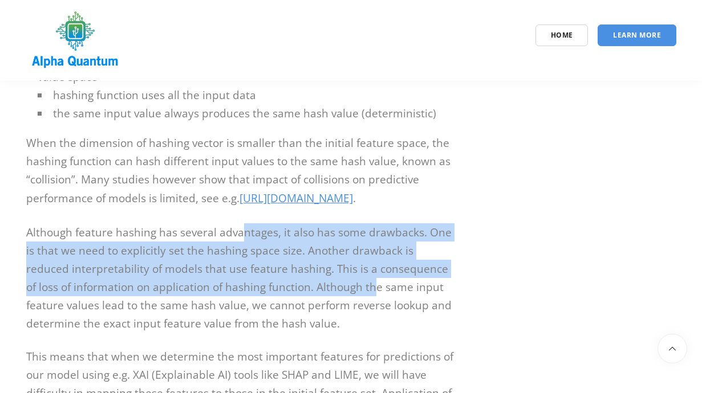
drag, startPoint x: 241, startPoint y: 217, endPoint x: 325, endPoint y: 278, distance: 104.1
click at [325, 278] on p "Although feature hashing has several advantages, it also has some drawbacks. On…" at bounding box center [240, 277] width 428 height 109
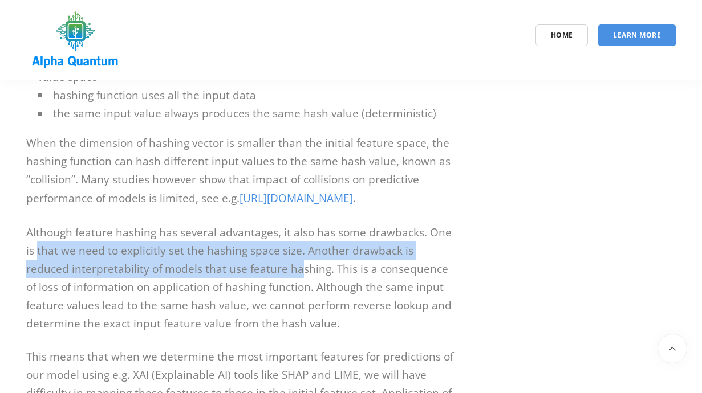
drag, startPoint x: 37, startPoint y: 231, endPoint x: 255, endPoint y: 254, distance: 218.9
click at [255, 254] on p "Although feature hashing has several advantages, it also has some drawbacks. On…" at bounding box center [240, 277] width 428 height 109
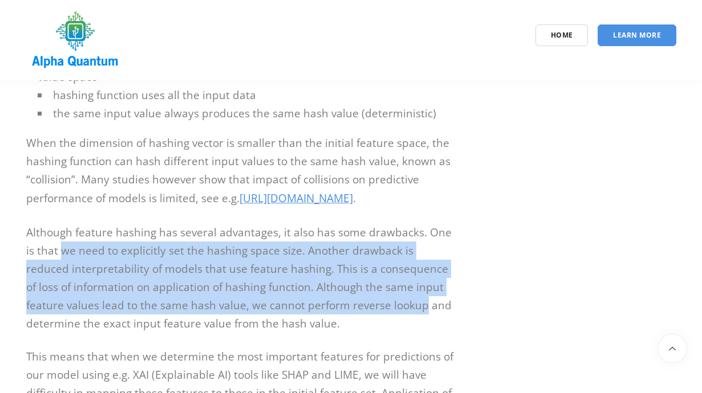
drag, startPoint x: 60, startPoint y: 237, endPoint x: 380, endPoint y: 280, distance: 323.3
click at [380, 280] on p "Although feature hashing has several advantages, it also has some drawbacks. On…" at bounding box center [240, 277] width 428 height 109
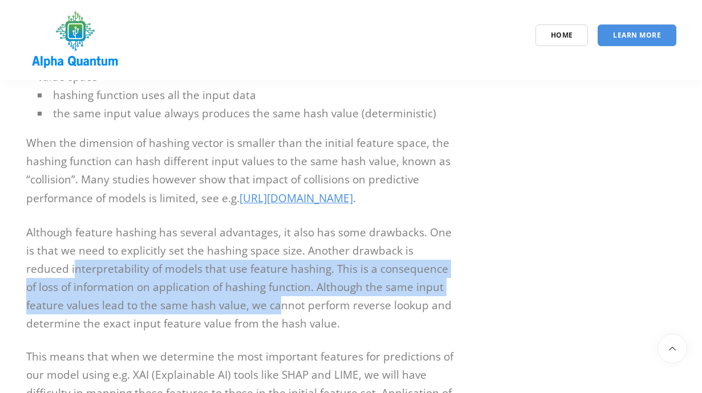
drag, startPoint x: 29, startPoint y: 255, endPoint x: 234, endPoint y: 293, distance: 208.1
click at [234, 293] on p "Although feature hashing has several advantages, it also has some drawbacks. On…" at bounding box center [240, 277] width 428 height 109
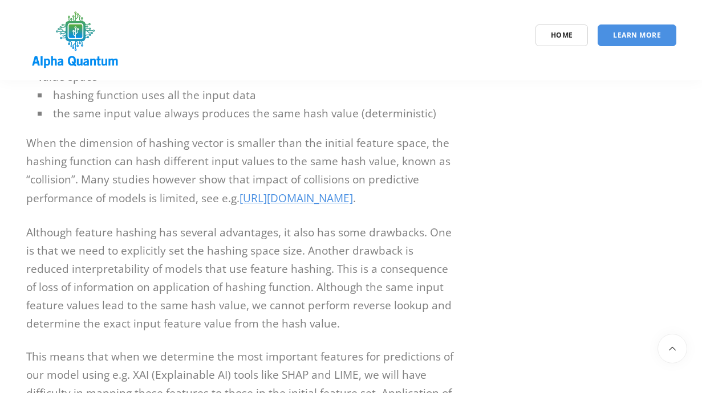
click at [234, 293] on p "Although feature hashing has several advantages, it also has some drawbacks. On…" at bounding box center [240, 277] width 428 height 109
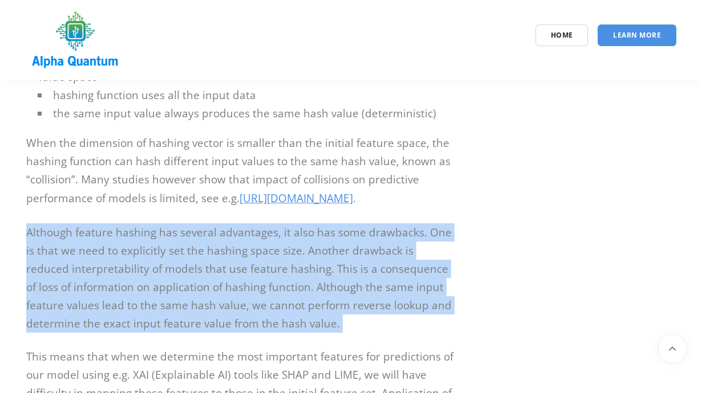
click at [123, 239] on p "Although feature hashing has several advantages, it also has some drawbacks. On…" at bounding box center [240, 277] width 428 height 109
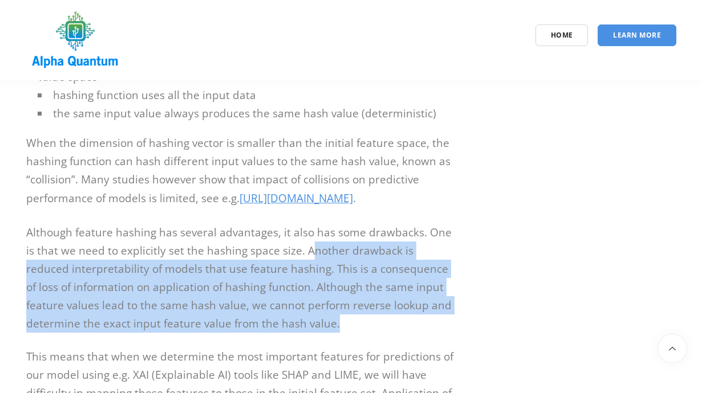
drag, startPoint x: 306, startPoint y: 237, endPoint x: 397, endPoint y: 306, distance: 114.7
click at [397, 306] on p "Although feature hashing has several advantages, it also has some drawbacks. On…" at bounding box center [240, 277] width 428 height 109
click at [111, 247] on p "Although feature hashing has several advantages, it also has some drawbacks. On…" at bounding box center [240, 277] width 428 height 109
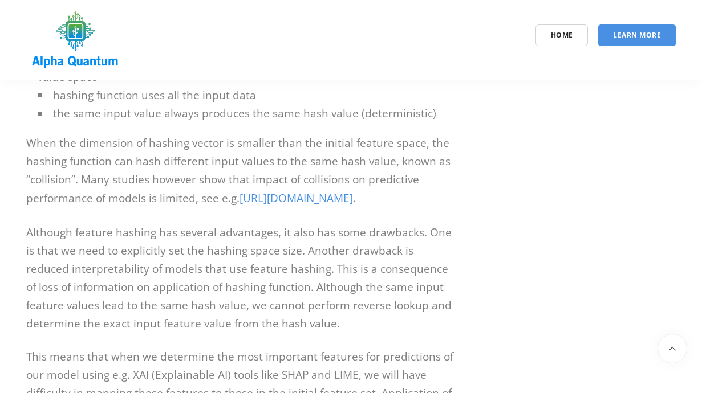
click at [111, 247] on p "Although feature hashing has several advantages, it also has some drawbacks. On…" at bounding box center [240, 277] width 428 height 109
click at [132, 280] on p "Although feature hashing has several advantages, it also has some drawbacks. On…" at bounding box center [240, 277] width 428 height 109
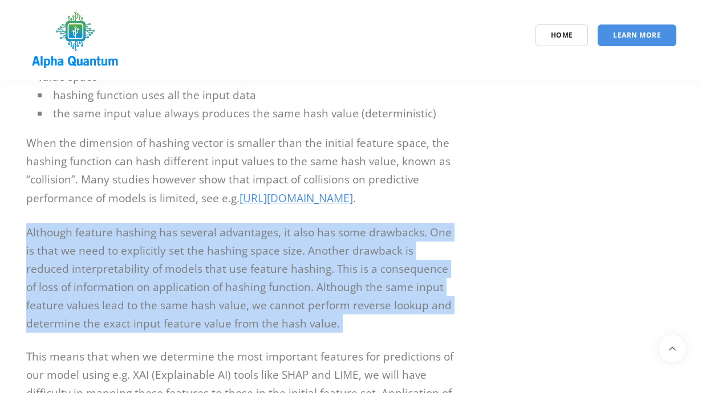
scroll to position [4810, 0]
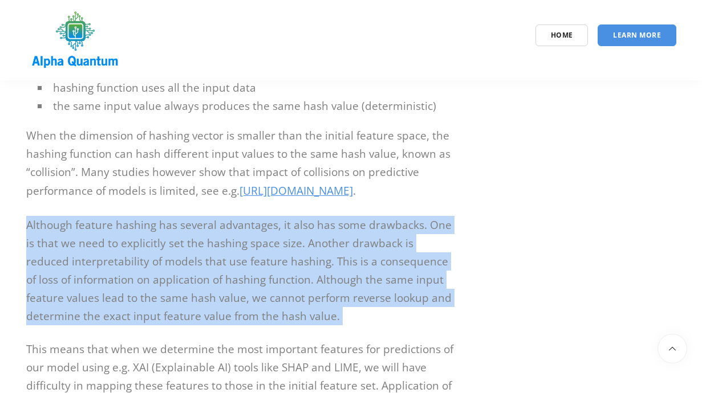
click at [149, 254] on p "Although feature hashing has several advantages, it also has some drawbacks. On…" at bounding box center [240, 270] width 428 height 109
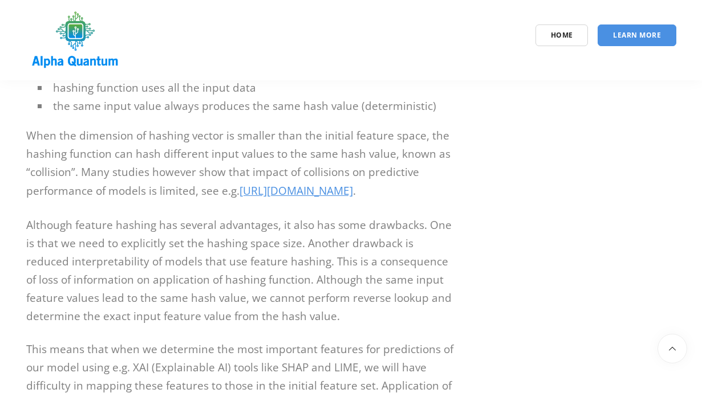
click at [149, 254] on p "Although feature hashing has several advantages, it also has some drawbacks. On…" at bounding box center [240, 270] width 428 height 109
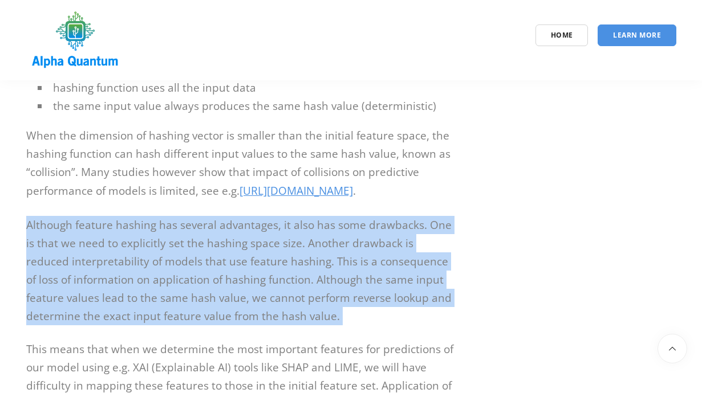
click at [169, 284] on p "Although feature hashing has several advantages, it also has some drawbacks. On…" at bounding box center [240, 270] width 428 height 109
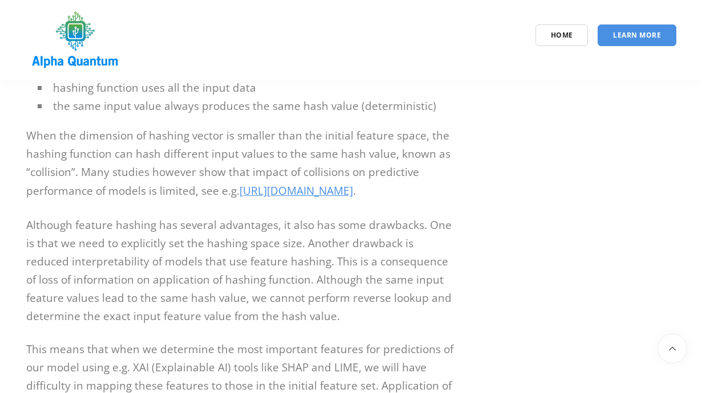
scroll to position [4849, 0]
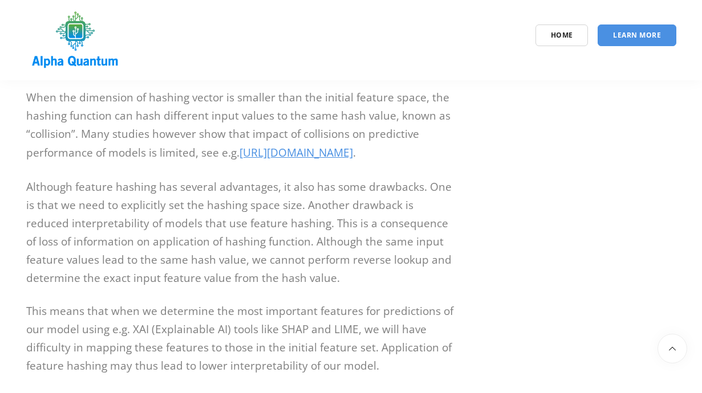
click at [178, 259] on p "Although feature hashing has several advantages, it also has some drawbacks. On…" at bounding box center [240, 232] width 428 height 109
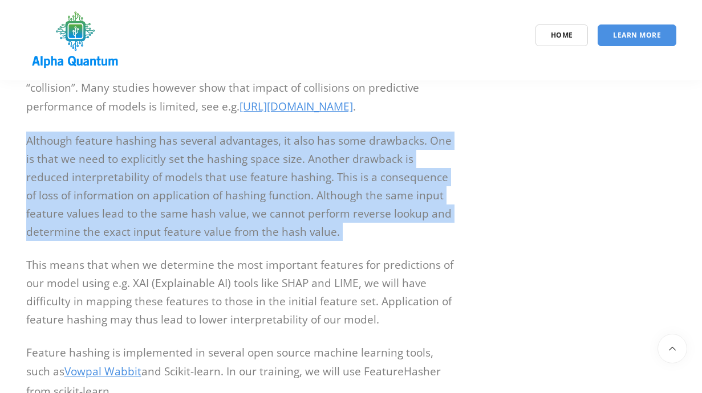
scroll to position [4931, 0]
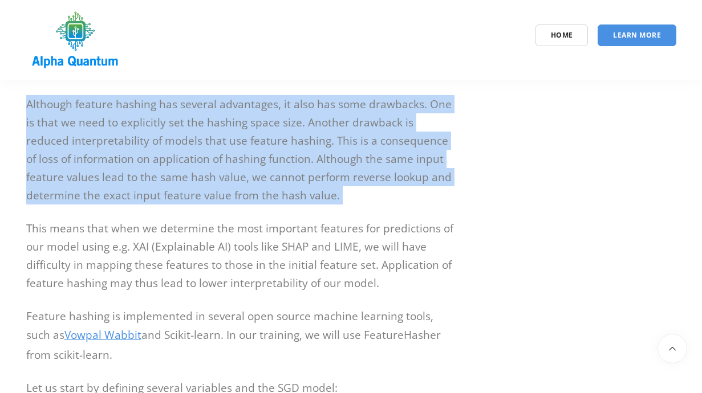
click at [178, 259] on p "This means that when we determine the most important features for predictions o…" at bounding box center [240, 255] width 428 height 73
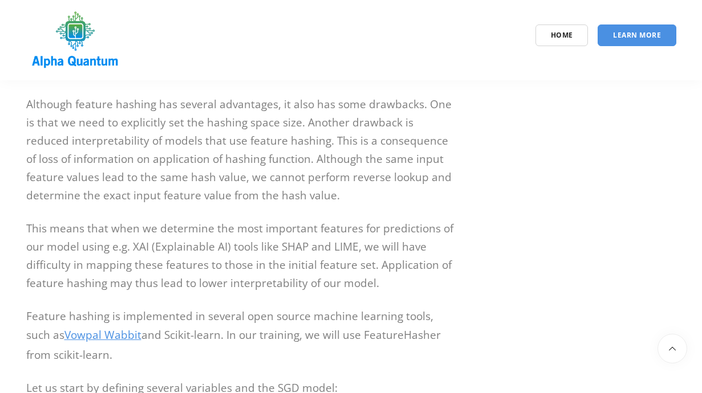
click at [178, 259] on p "This means that when we determine the most important features for predictions o…" at bounding box center [240, 255] width 428 height 73
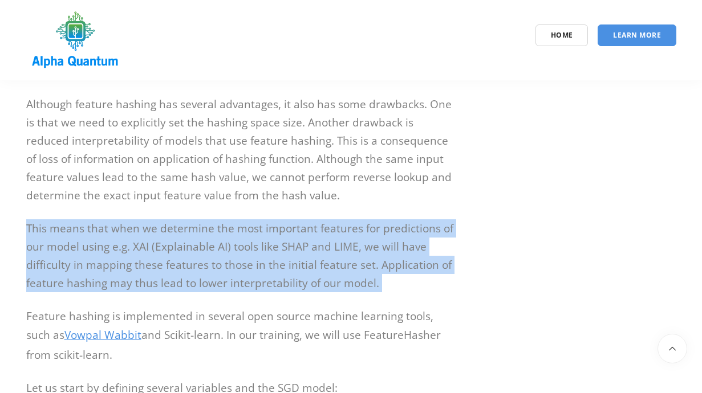
click at [178, 259] on p "This means that when we determine the most important features for predictions o…" at bounding box center [240, 255] width 428 height 73
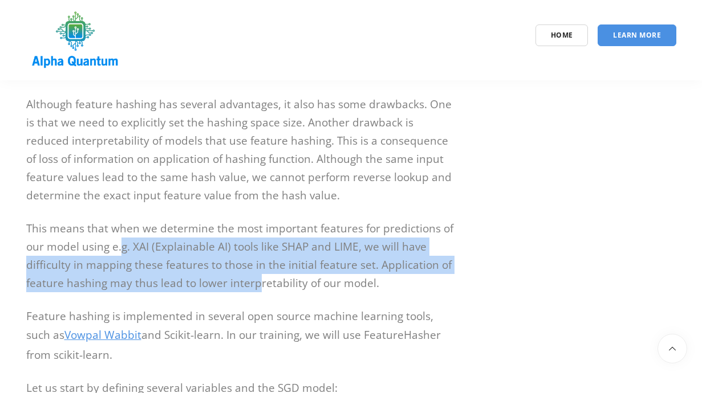
drag, startPoint x: 120, startPoint y: 235, endPoint x: 261, endPoint y: 271, distance: 146.0
click at [260, 270] on p "This means that when we determine the most important features for predictions o…" at bounding box center [240, 255] width 428 height 73
click at [261, 271] on p "This means that when we determine the most important features for predictions o…" at bounding box center [240, 255] width 428 height 73
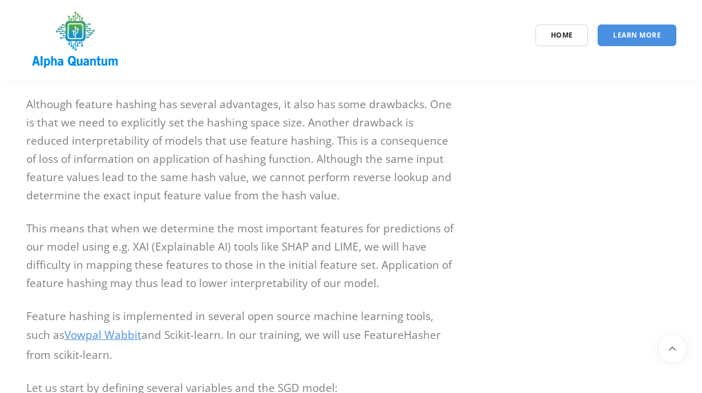
click at [261, 271] on p "This means that when we determine the most important features for predictions o…" at bounding box center [240, 255] width 428 height 73
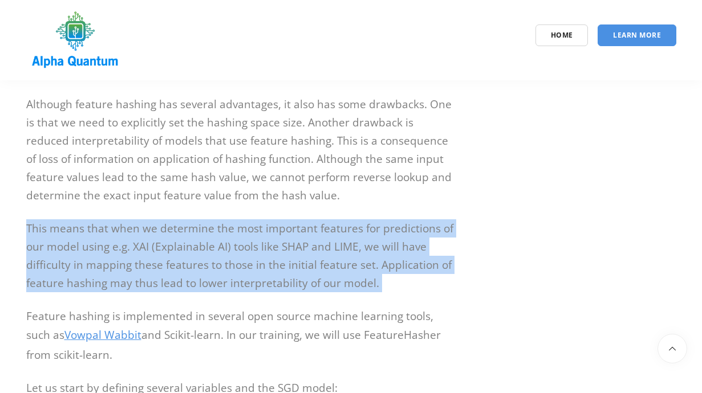
click at [272, 230] on p "This means that when we determine the most important features for predictions o…" at bounding box center [240, 255] width 428 height 73
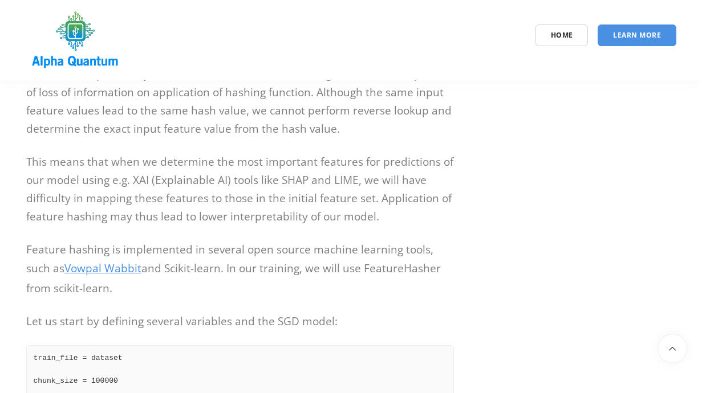
click at [272, 241] on p "Feature hashing is implemented in several open source machine learning tools, s…" at bounding box center [240, 269] width 428 height 56
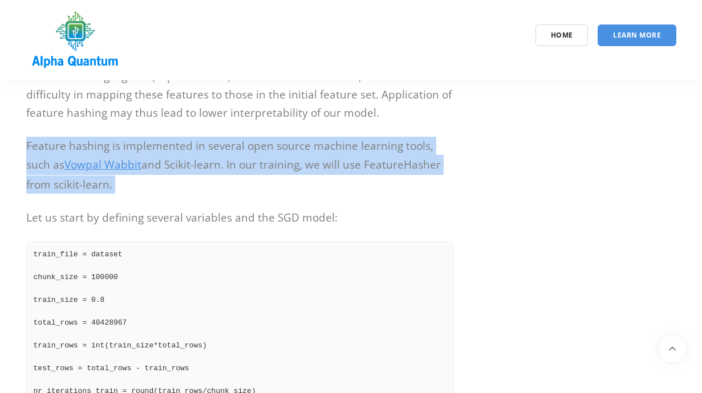
scroll to position [5104, 0]
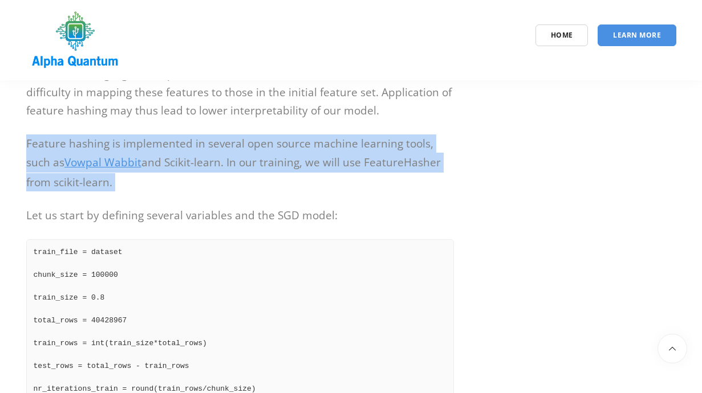
click at [272, 239] on pre "train_file = dataset chunk_size = 100000 train_size = 0.8 total_rows = 40428967…" at bounding box center [240, 354] width 428 height 231
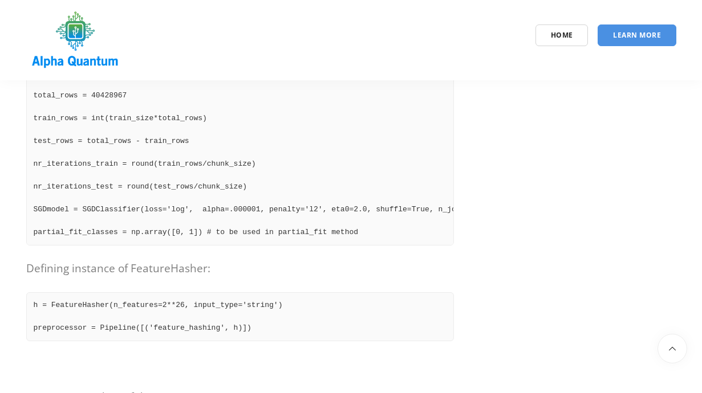
scroll to position [5367, 0]
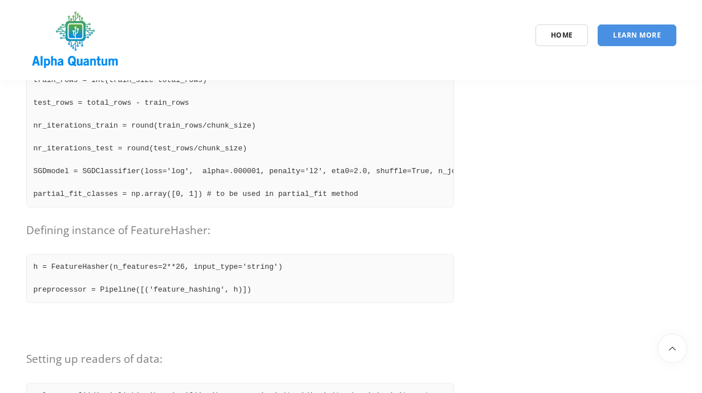
click at [196, 257] on pre "h = FeatureHasher(n_features=2**26, input_type='string') preprocessor = Pipelin…" at bounding box center [240, 278] width 428 height 49
click at [173, 254] on pre "h = FeatureHasher(n_features=2**26, input_type='string') preprocessor = Pipelin…" at bounding box center [240, 278] width 428 height 49
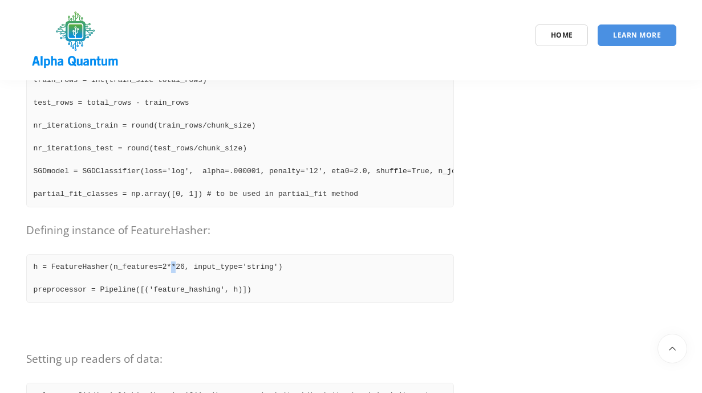
click at [173, 254] on pre "h = FeatureHasher(n_features=2**26, input_type='string') preprocessor = Pipelin…" at bounding box center [240, 278] width 428 height 49
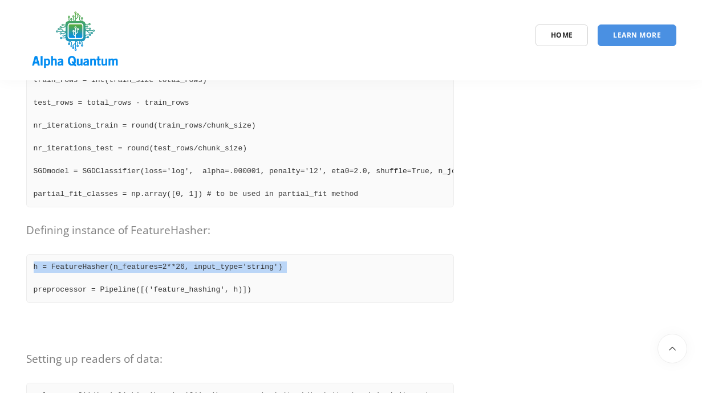
click at [177, 255] on pre "h = FeatureHasher(n_features=2**26, input_type='string') preprocessor = Pipelin…" at bounding box center [240, 278] width 428 height 49
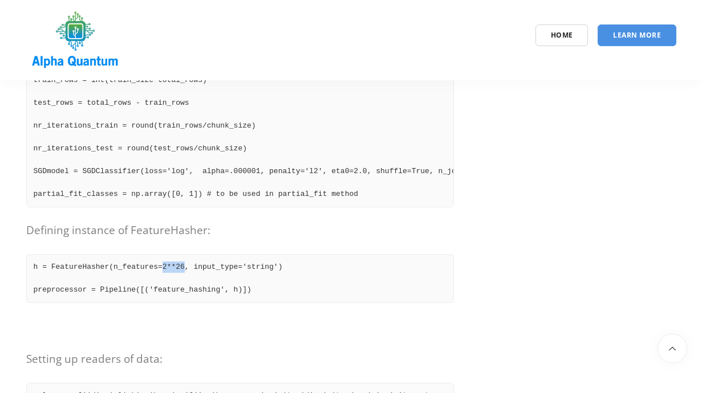
drag, startPoint x: 164, startPoint y: 247, endPoint x: 186, endPoint y: 247, distance: 21.7
click at [186, 254] on pre "h = FeatureHasher(n_features=2**26, input_type='string') preprocessor = Pipelin…" at bounding box center [240, 278] width 428 height 49
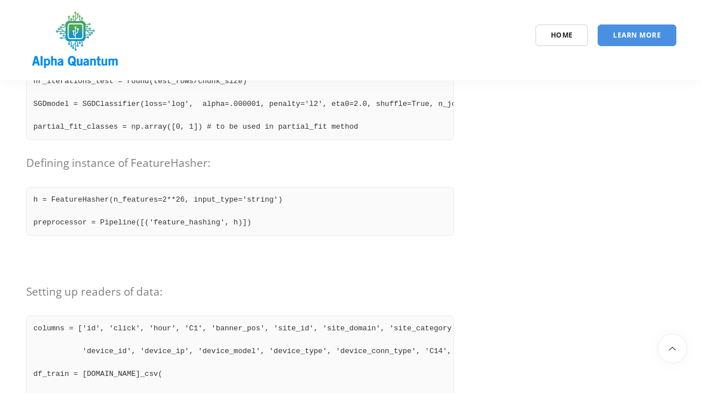
scroll to position [5436, 0]
click at [318, 211] on pre "h = FeatureHasher(n_features=2**26, input_type='string') preprocessor = Pipelin…" at bounding box center [240, 209] width 428 height 49
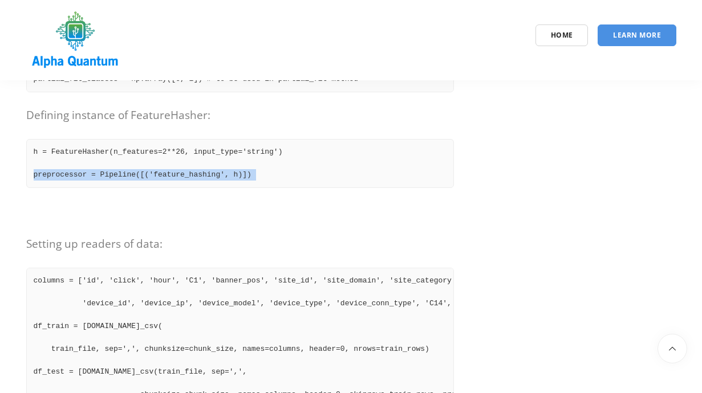
scroll to position [5504, 0]
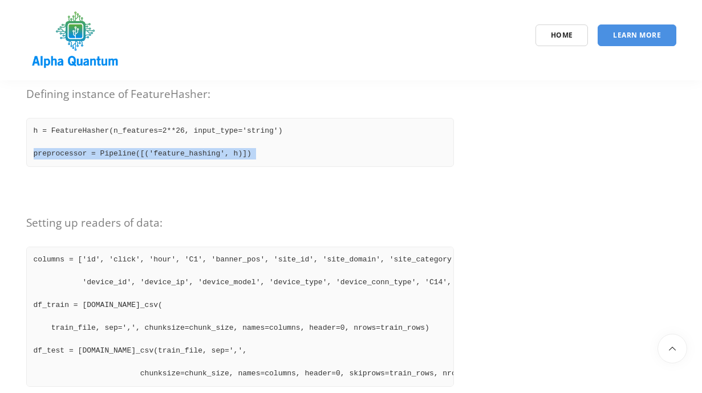
click at [320, 214] on p "Setting up readers of data:" at bounding box center [240, 223] width 428 height 18
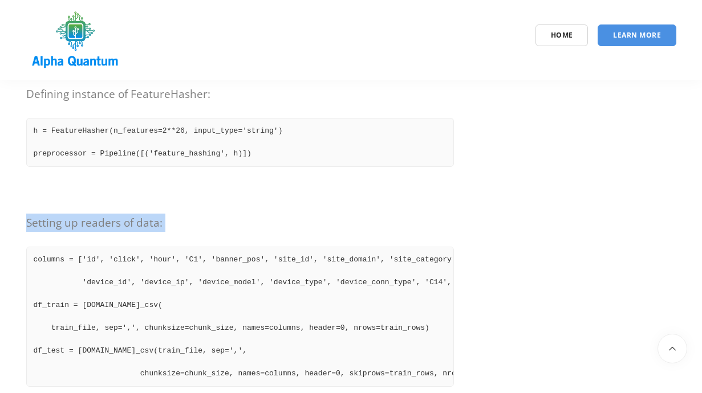
click at [320, 214] on p "Setting up readers of data:" at bounding box center [240, 223] width 428 height 18
click at [307, 247] on pre "columns = ['id', 'click', 'hour', 'C1', 'banner_pos', 'site_id', 'site_domain',…" at bounding box center [240, 317] width 428 height 140
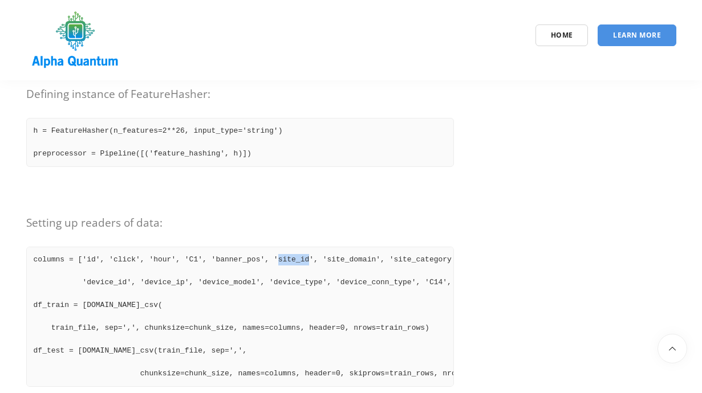
click at [307, 247] on pre "columns = ['id', 'click', 'hour', 'C1', 'banner_pos', 'site_id', 'site_domain',…" at bounding box center [240, 317] width 428 height 140
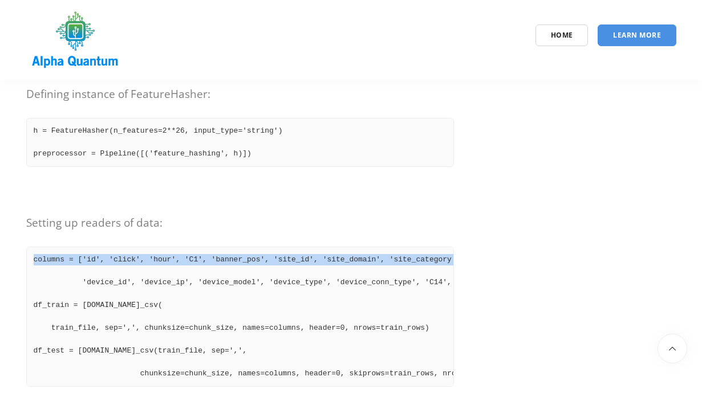
click at [306, 262] on pre "columns = ['id', 'click', 'hour', 'C1', 'banner_pos', 'site_id', 'site_domain',…" at bounding box center [240, 317] width 428 height 140
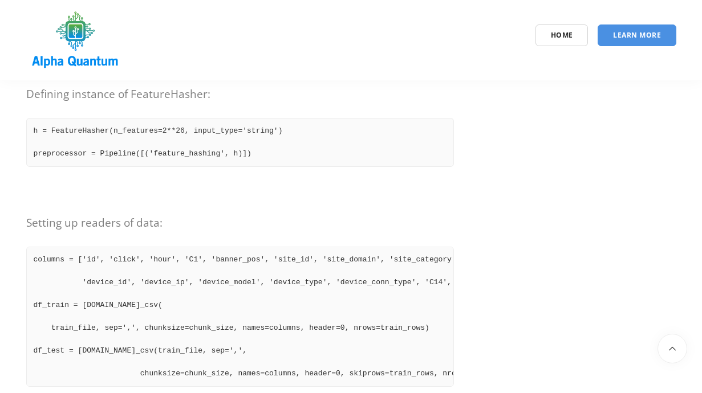
click at [306, 262] on pre "columns = ['id', 'click', 'hour', 'C1', 'banner_pos', 'site_id', 'site_domain',…" at bounding box center [240, 317] width 428 height 140
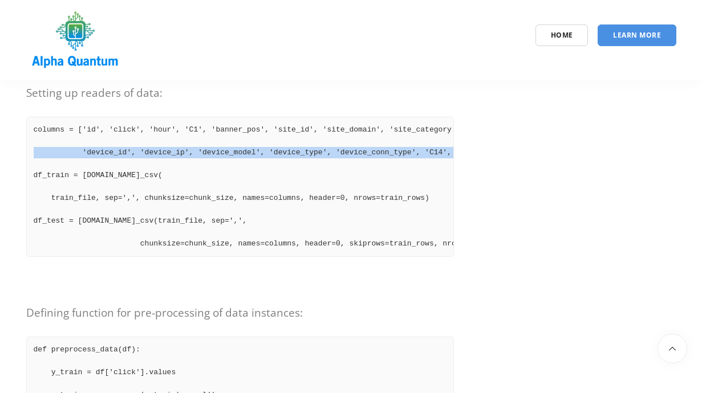
click at [306, 271] on p at bounding box center [240, 280] width 428 height 18
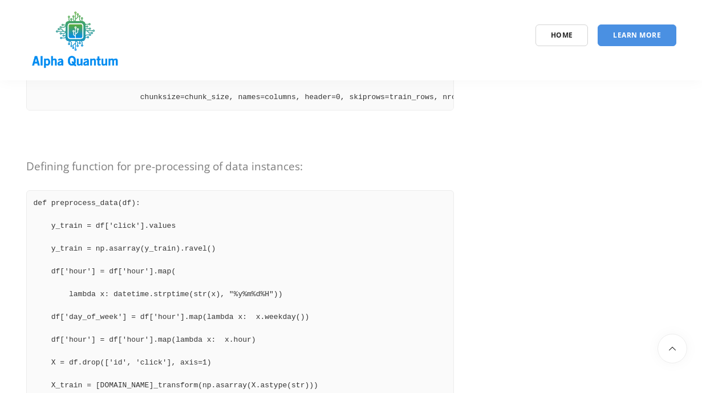
scroll to position [5782, 0]
click at [306, 262] on pre "def preprocess_data(df): y_train = df['click'].values y_train = np.asarray(y_tr…" at bounding box center [240, 304] width 428 height 231
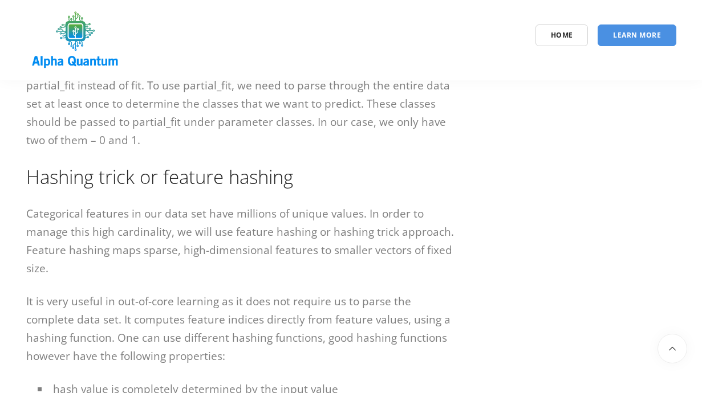
scroll to position [4453, 0]
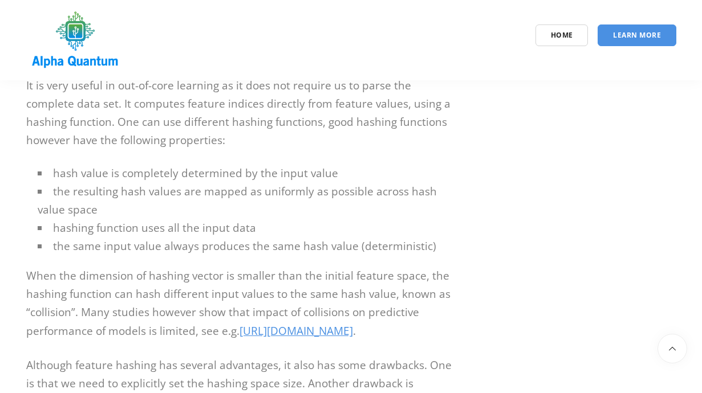
click at [266, 272] on p "When the dimension of hashing vector is smaller than the initial feature space,…" at bounding box center [240, 304] width 428 height 75
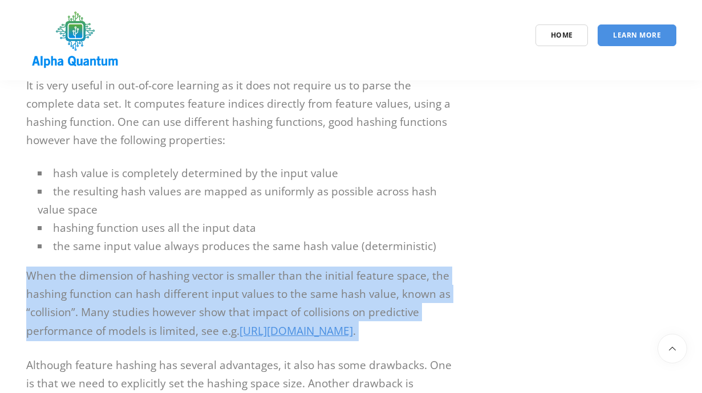
scroll to position [5234, 0]
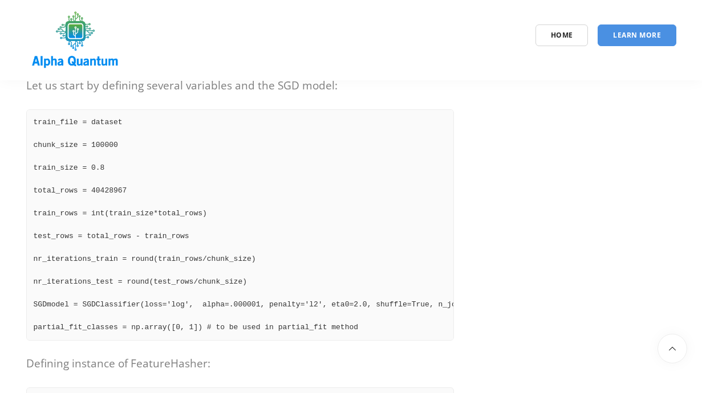
click at [266, 272] on pre "train_file = dataset chunk_size = 100000 train_size = 0.8 total_rows = 40428967…" at bounding box center [240, 224] width 428 height 231
click at [254, 206] on pre "train_file = dataset chunk_size = 100000 train_size = 0.8 total_rows = 40428967…" at bounding box center [240, 224] width 428 height 231
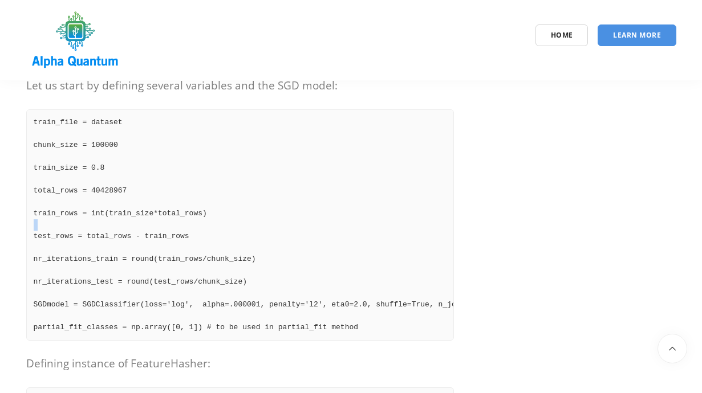
click at [254, 206] on pre "train_file = dataset chunk_size = 100000 train_size = 0.8 total_rows = 40428967…" at bounding box center [240, 224] width 428 height 231
click at [250, 243] on pre "train_file = dataset chunk_size = 100000 train_size = 0.8 total_rows = 40428967…" at bounding box center [240, 224] width 428 height 231
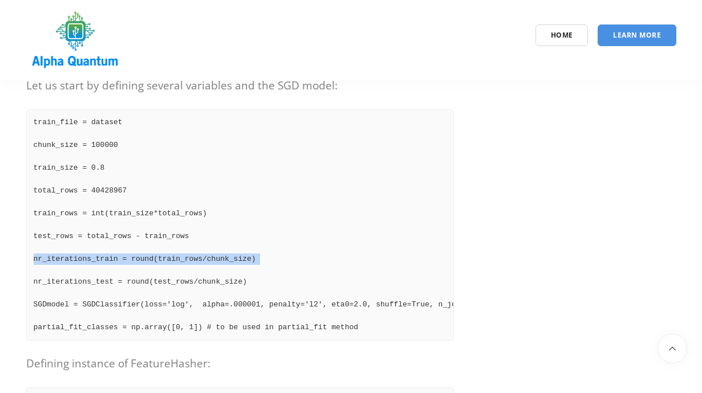
click at [253, 264] on pre "train_file = dataset chunk_size = 100000 train_size = 0.8 total_rows = 40428967…" at bounding box center [240, 224] width 428 height 231
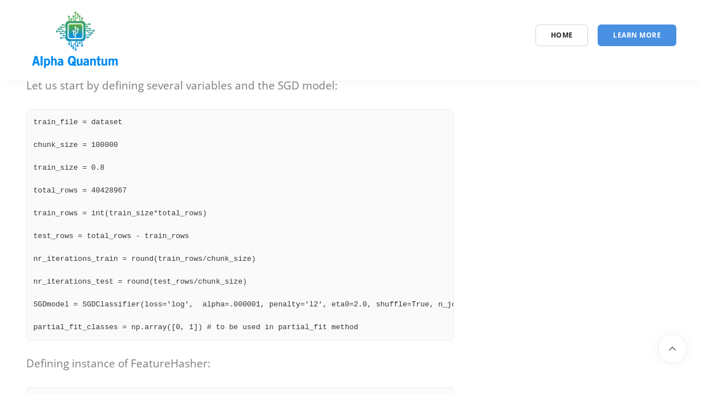
click at [253, 264] on pre "train_file = dataset chunk_size = 100000 train_size = 0.8 total_rows = 40428967…" at bounding box center [240, 224] width 428 height 231
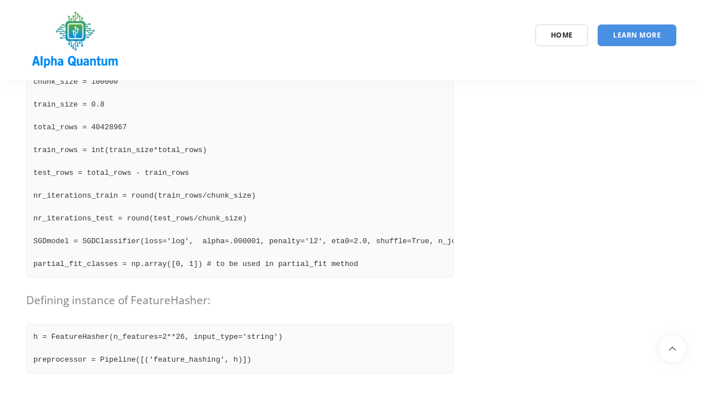
scroll to position [5314, 0]
